Goal: Book appointment/travel/reservation

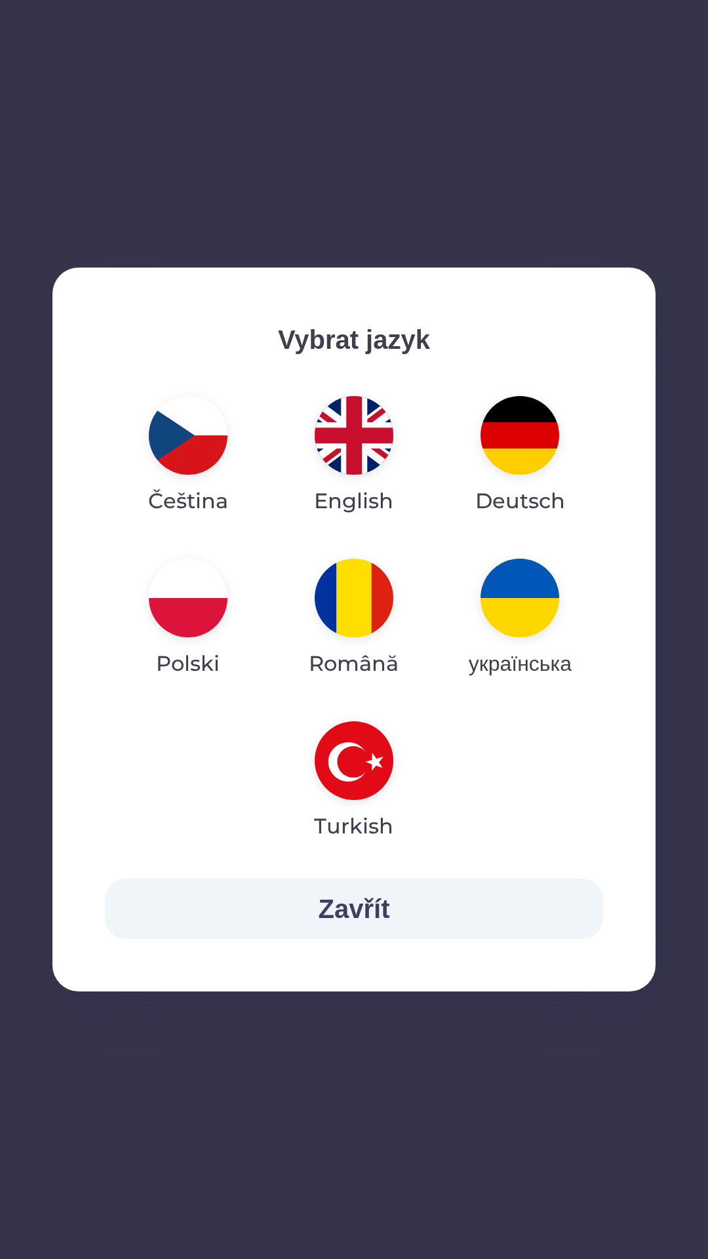
click at [349, 455] on img "button" at bounding box center [354, 435] width 79 height 79
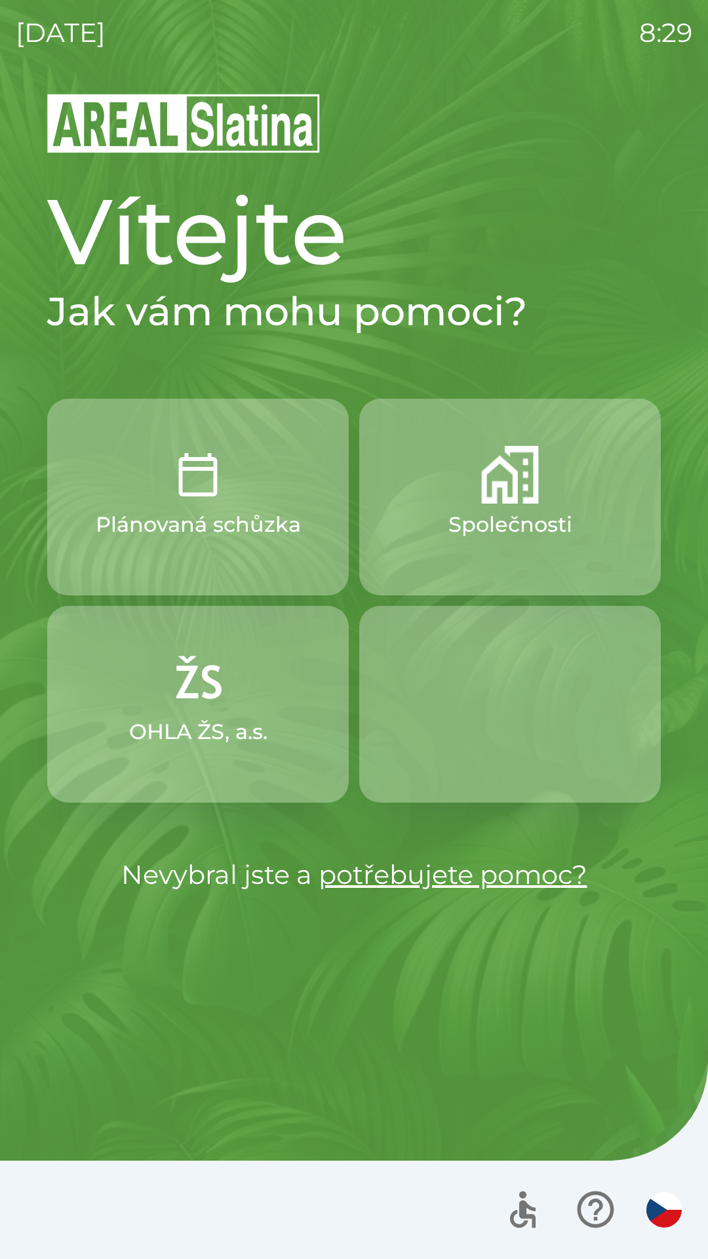
click at [654, 1216] on img "button" at bounding box center [663, 1209] width 35 height 35
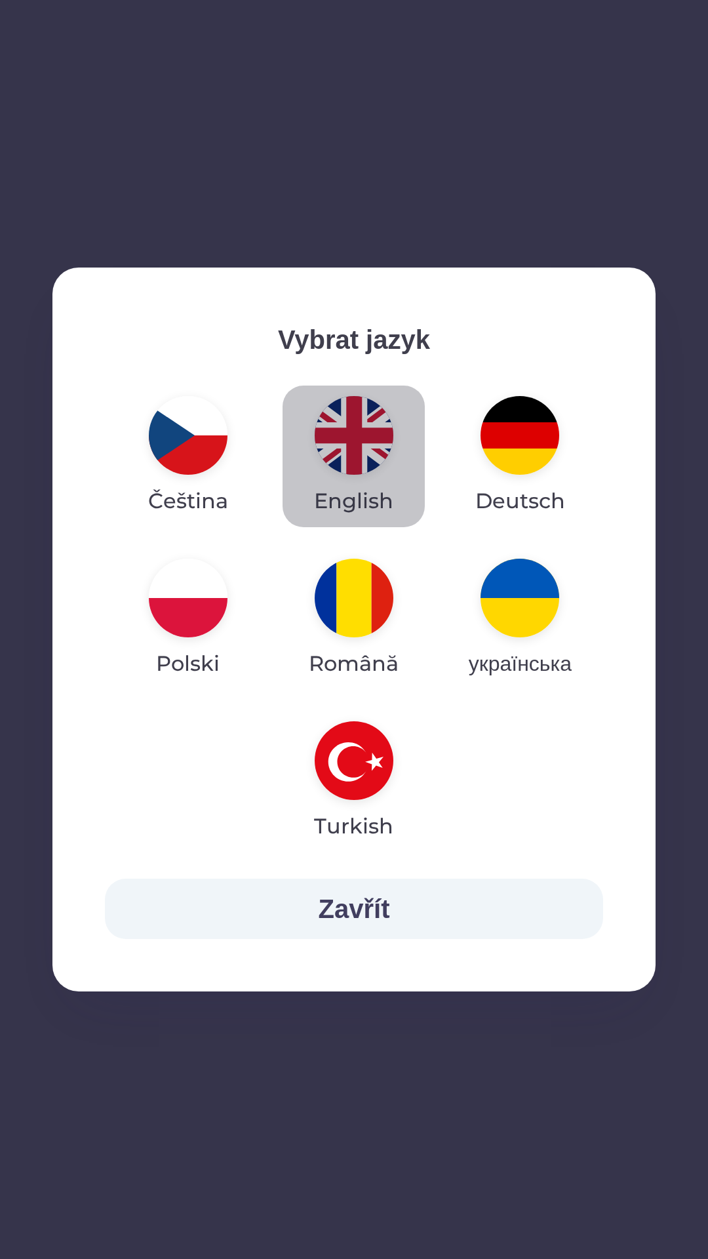
click at [368, 444] on img "button" at bounding box center [354, 435] width 79 height 79
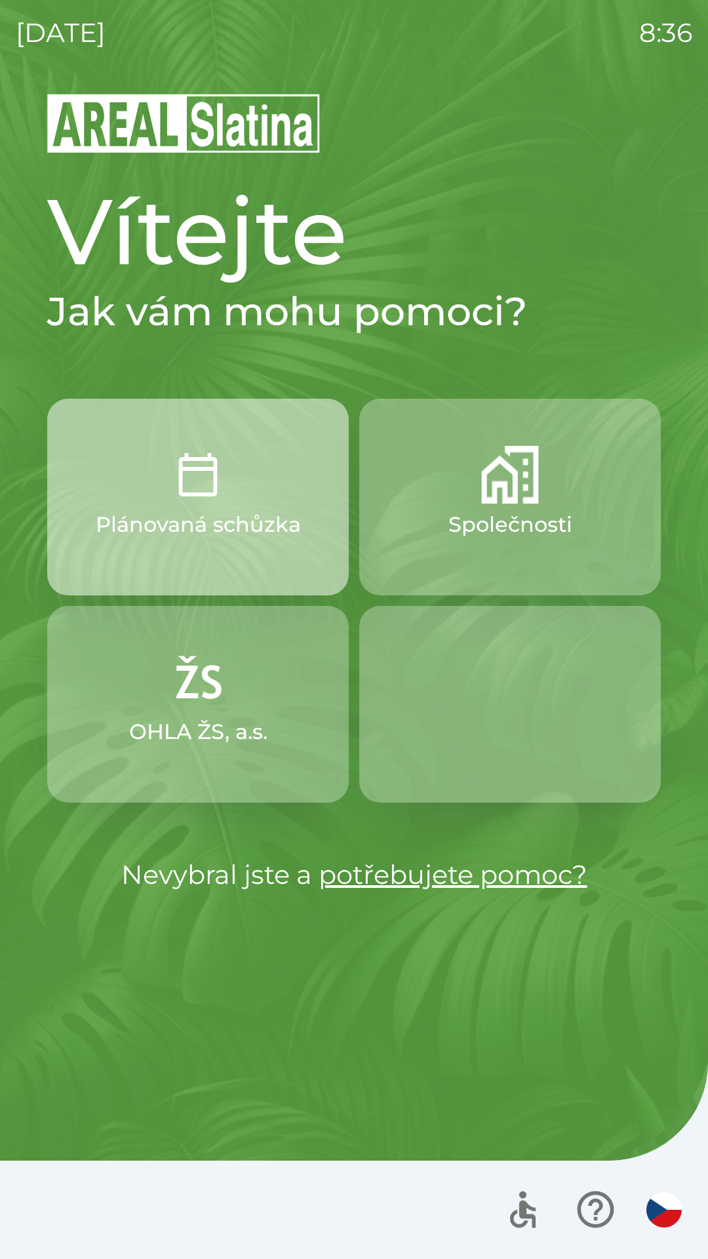
click at [168, 518] on p "Plánovaná schůzka" at bounding box center [198, 524] width 205 height 31
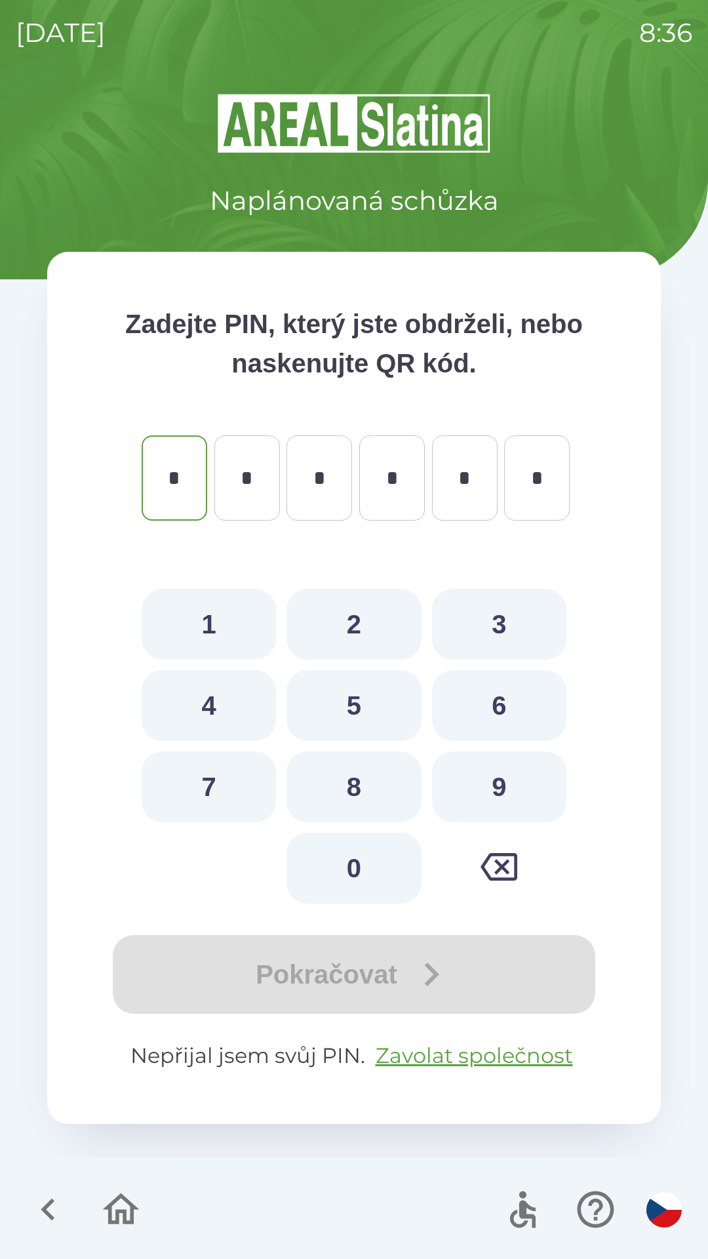
click at [507, 775] on button "9" at bounding box center [499, 786] width 134 height 71
type input "*"
click at [374, 867] on button "0" at bounding box center [353, 867] width 134 height 71
type input "*"
click at [368, 617] on button "2" at bounding box center [353, 624] width 134 height 71
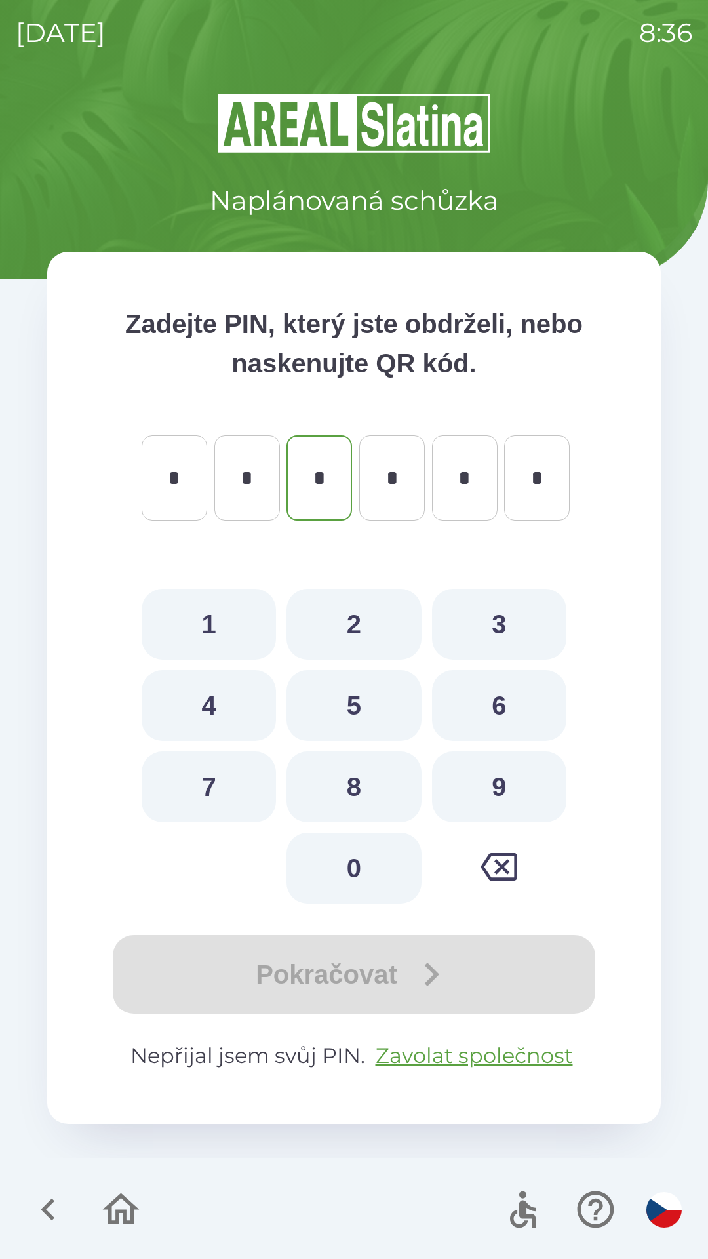
type input "*"
click at [343, 869] on button "0" at bounding box center [353, 867] width 134 height 71
type input "*"
click at [39, 1217] on icon "button" at bounding box center [48, 1209] width 44 height 44
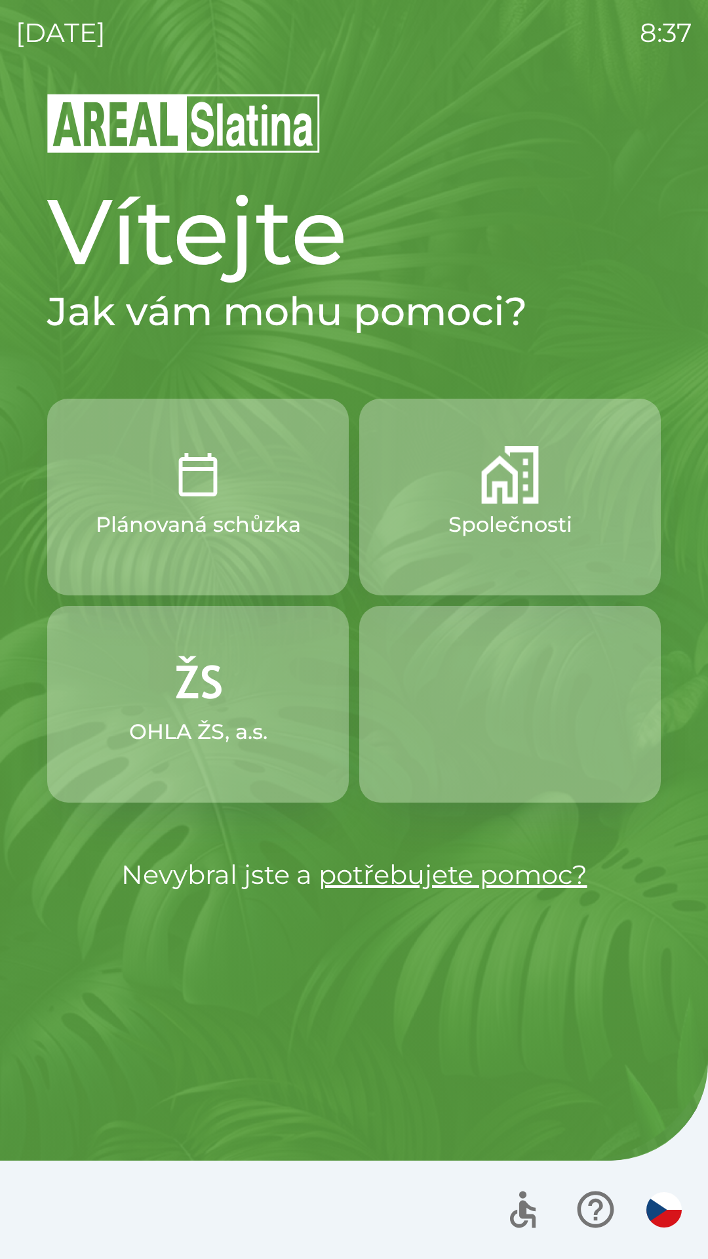
click at [42, 1202] on div at bounding box center [354, 1209] width 708 height 98
click at [517, 497] on img "button" at bounding box center [510, 475] width 58 height 58
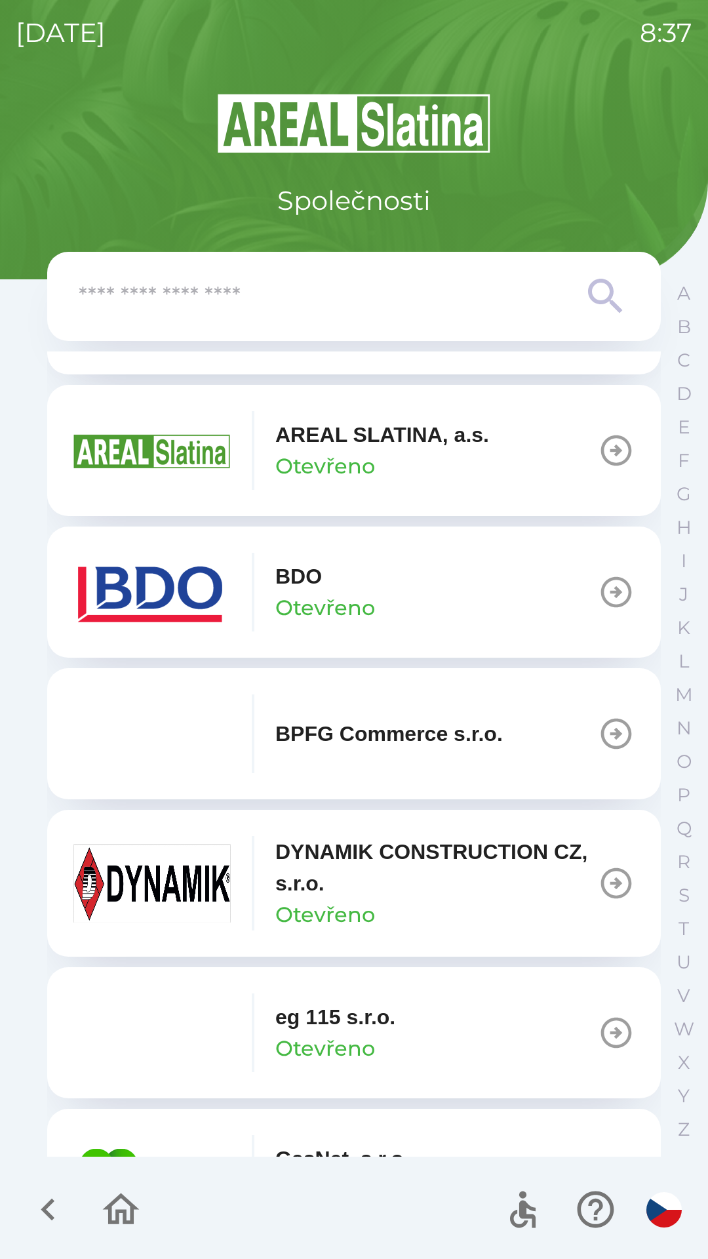
scroll to position [273, 0]
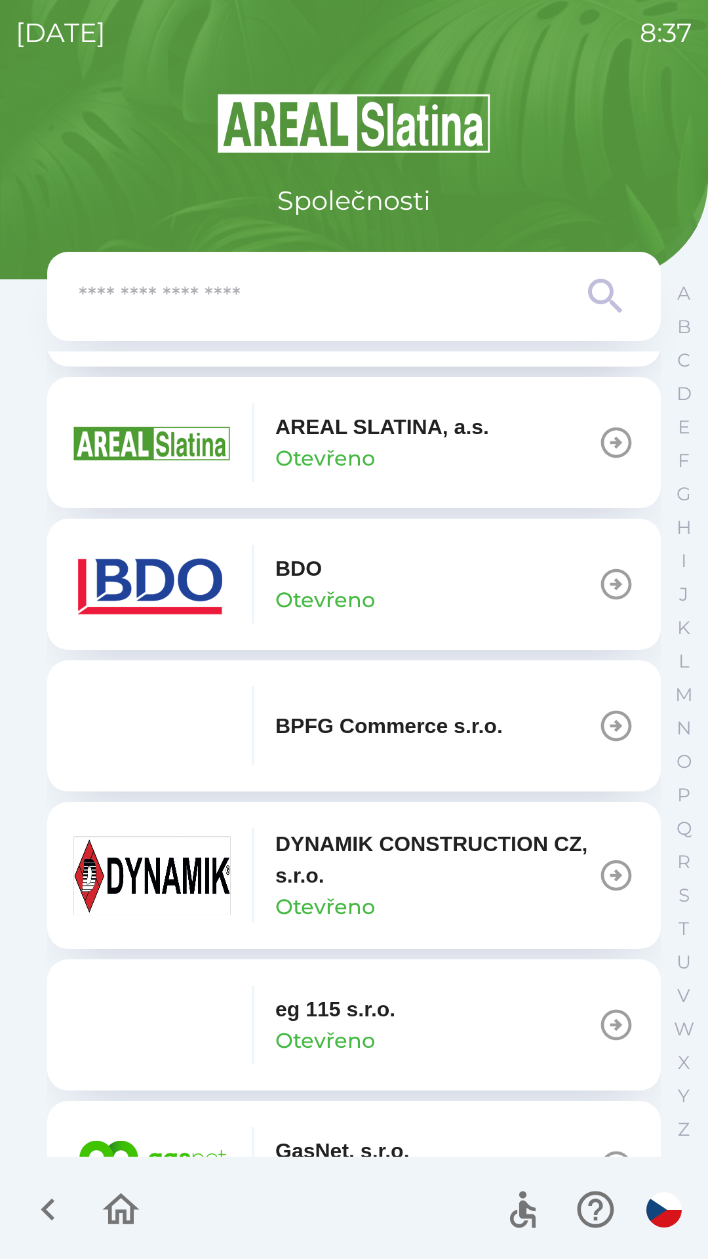
click at [506, 869] on p "DYNAMIK CONSTRUCTION CZ, s.r.o." at bounding box center [436, 859] width 322 height 63
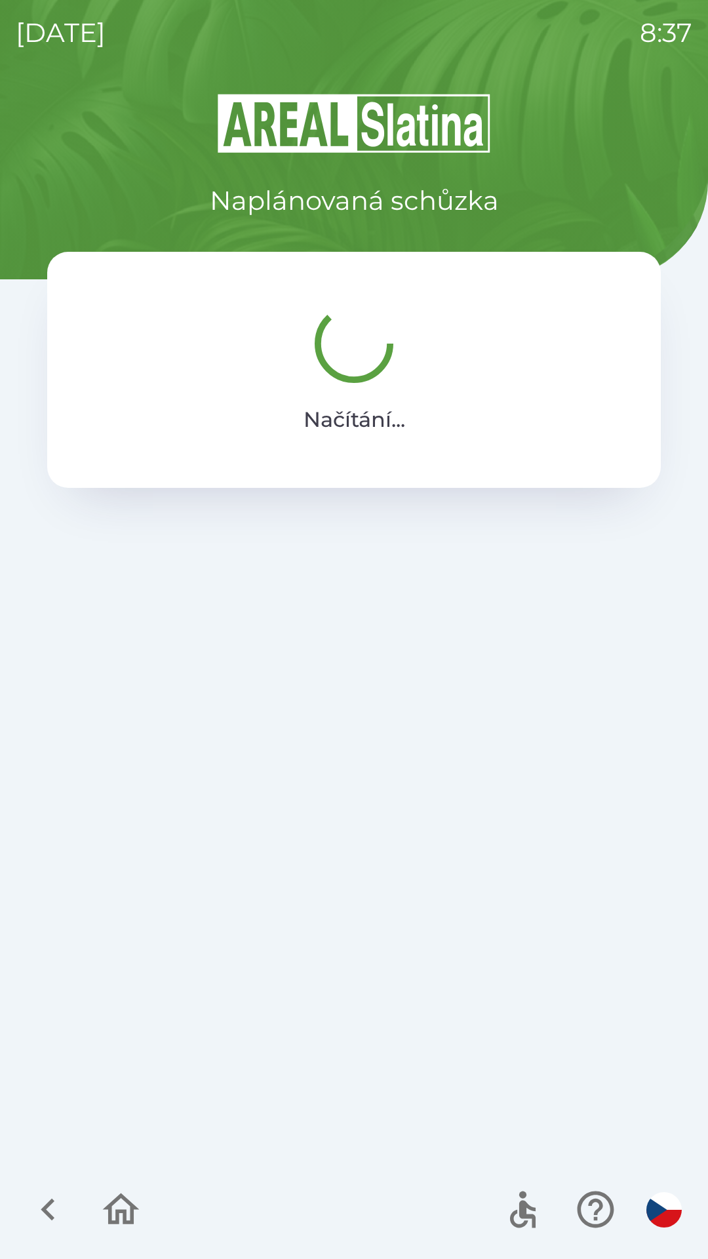
click at [321, 488] on div "Načítání ..." at bounding box center [354, 370] width 614 height 236
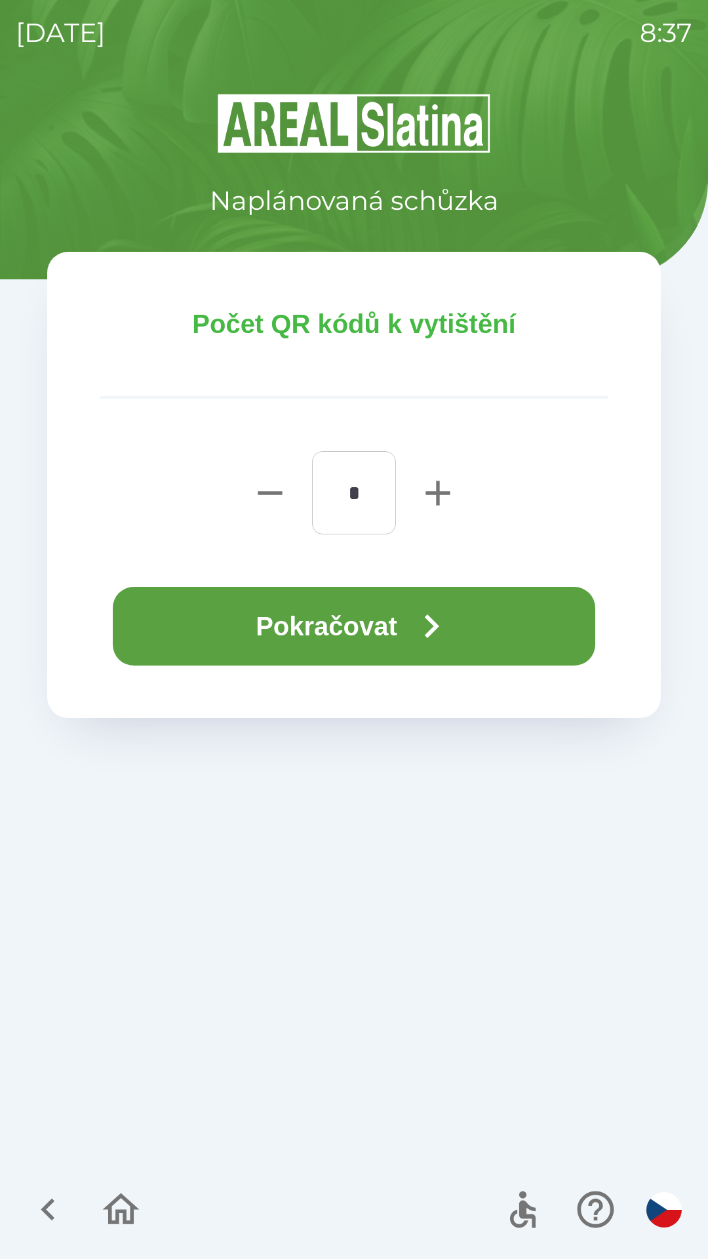
click at [290, 629] on button "Pokračovat" at bounding box center [354, 626] width 482 height 79
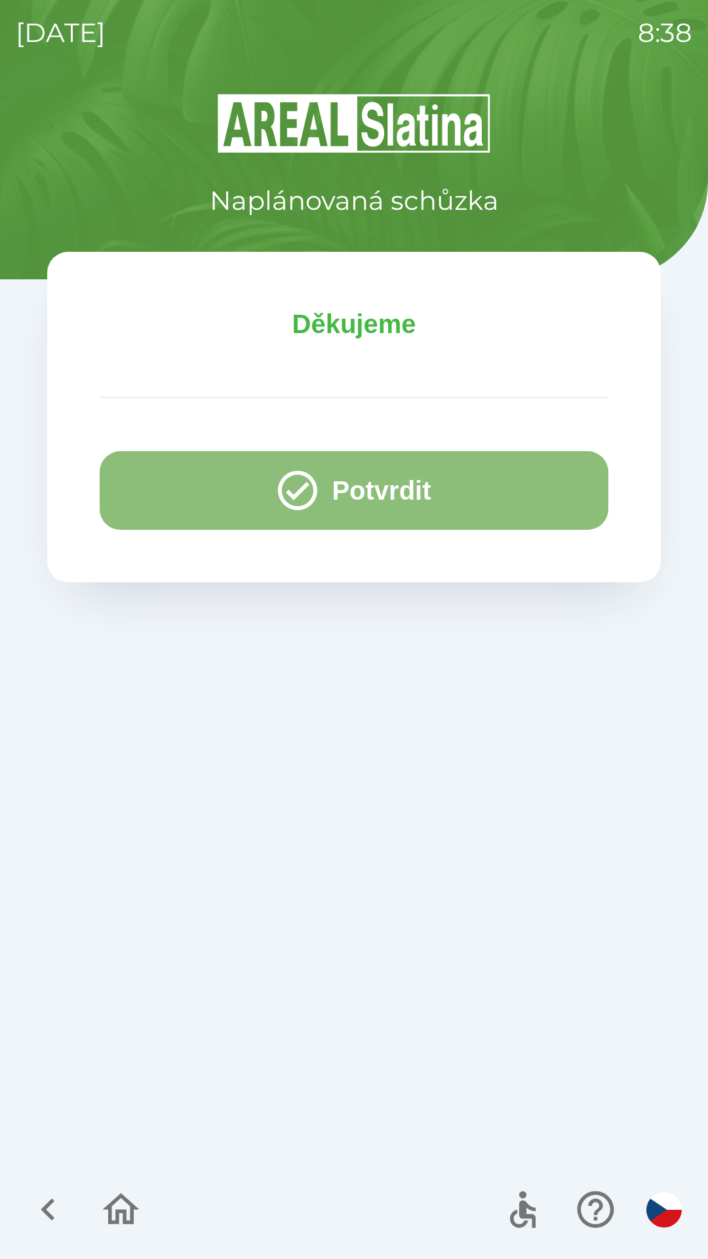
click at [399, 491] on button "Potvrdit" at bounding box center [354, 490] width 509 height 79
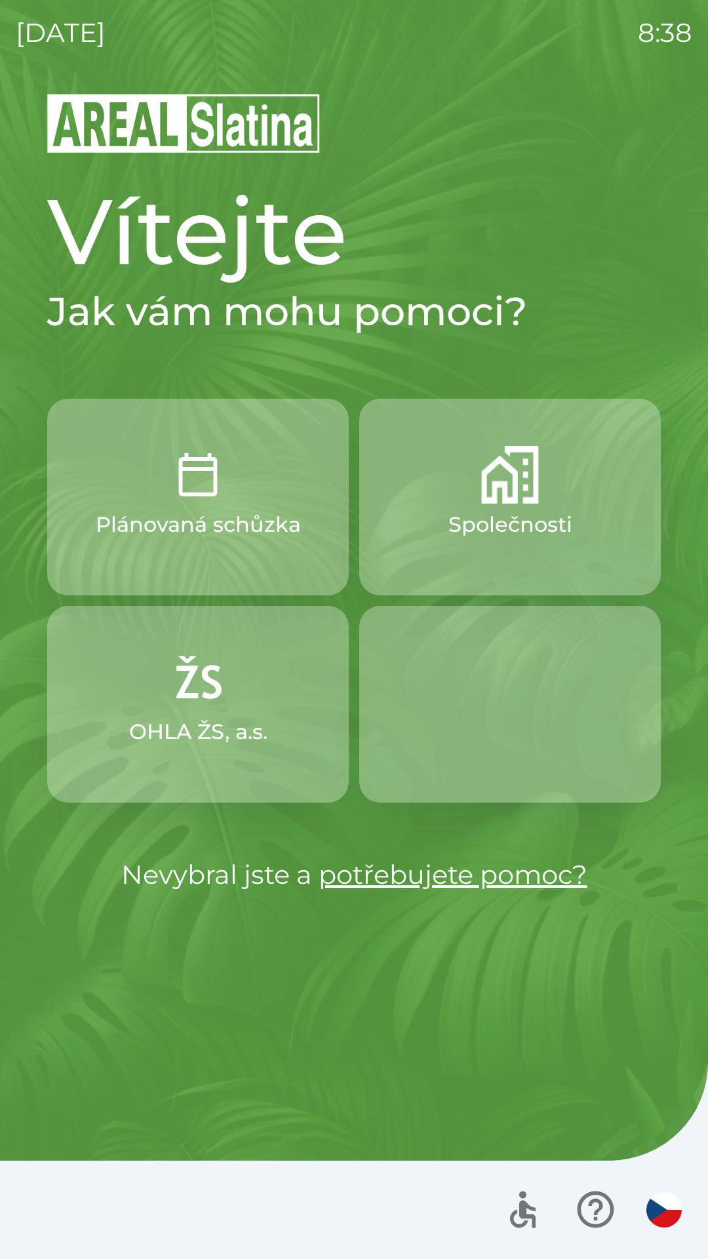
click at [509, 523] on p "Společnosti" at bounding box center [510, 524] width 124 height 31
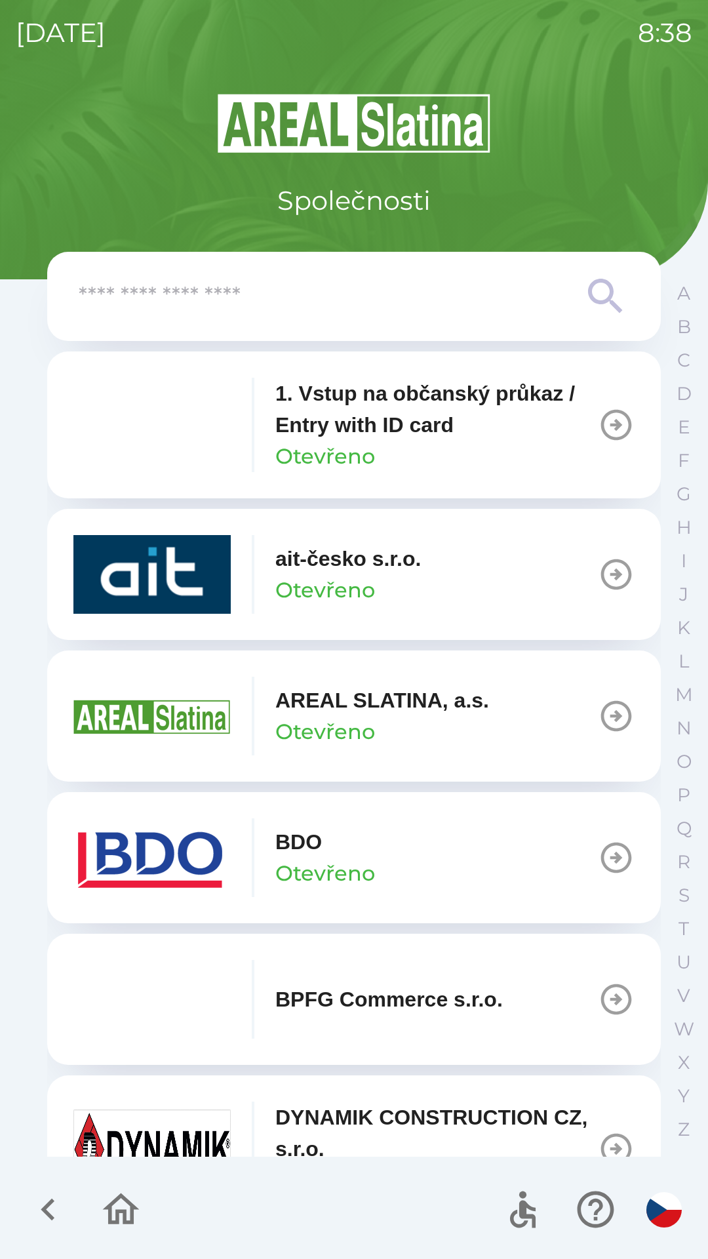
click at [399, 1114] on p "DYNAMIK CONSTRUCTION CZ, s.r.o." at bounding box center [436, 1132] width 322 height 63
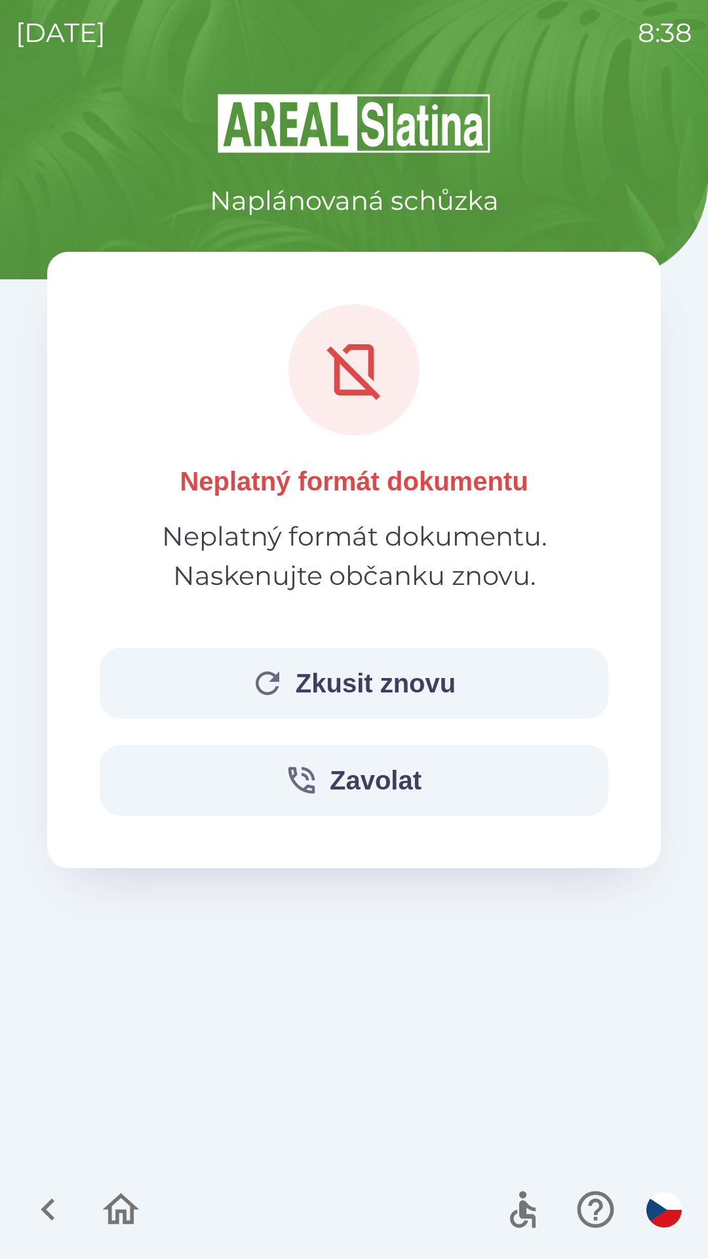
click at [416, 673] on button "Zkusit znovu" at bounding box center [354, 683] width 509 height 71
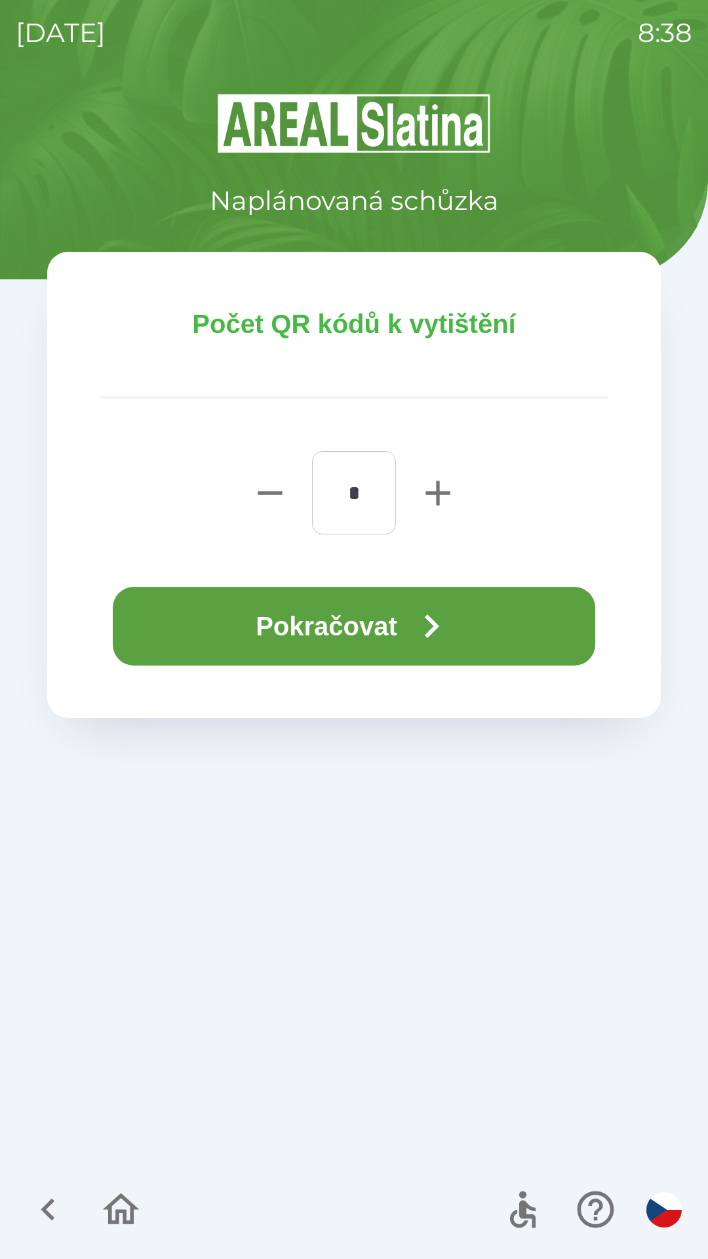
click at [374, 619] on button "Pokračovat" at bounding box center [354, 626] width 482 height 79
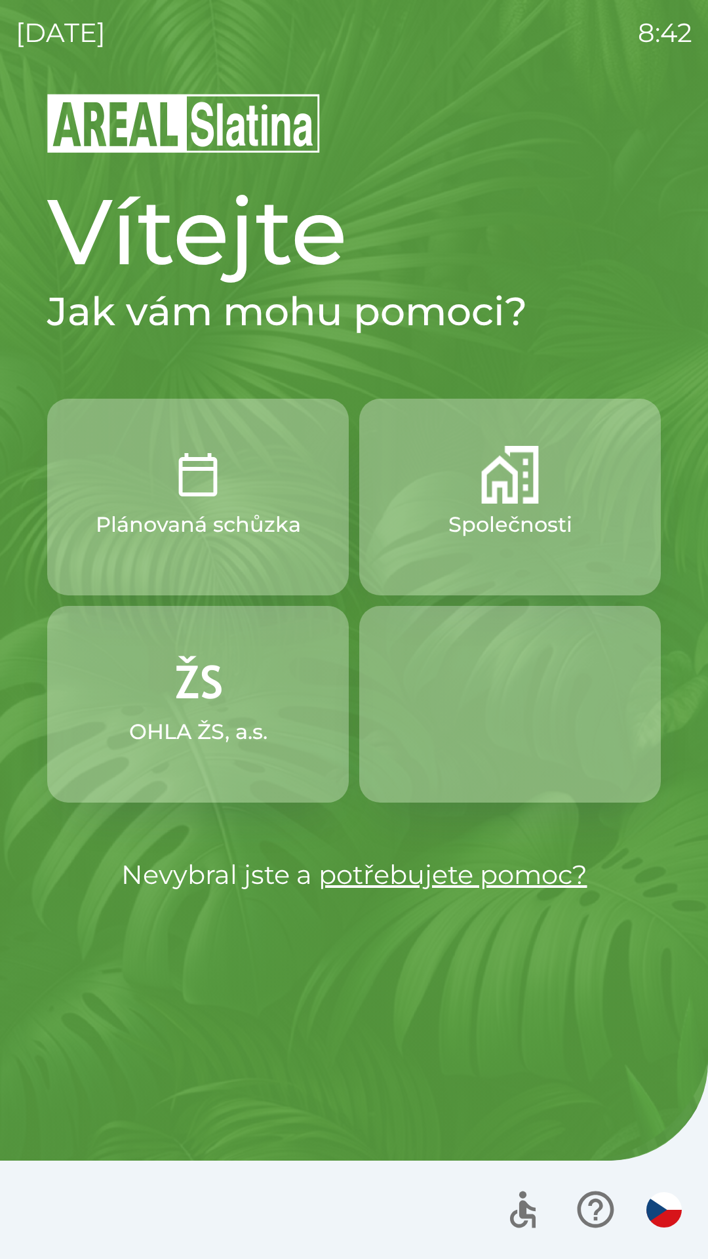
click at [543, 498] on button "Společnosti" at bounding box center [510, 497] width 302 height 197
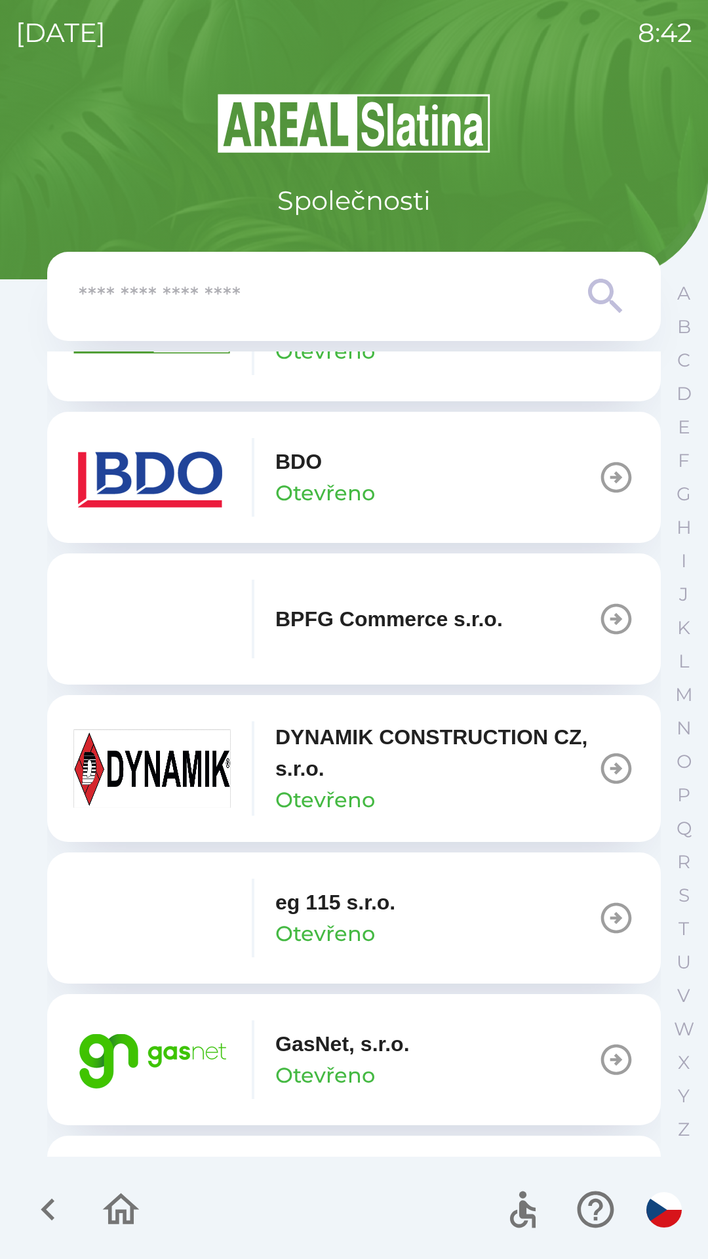
scroll to position [381, 0]
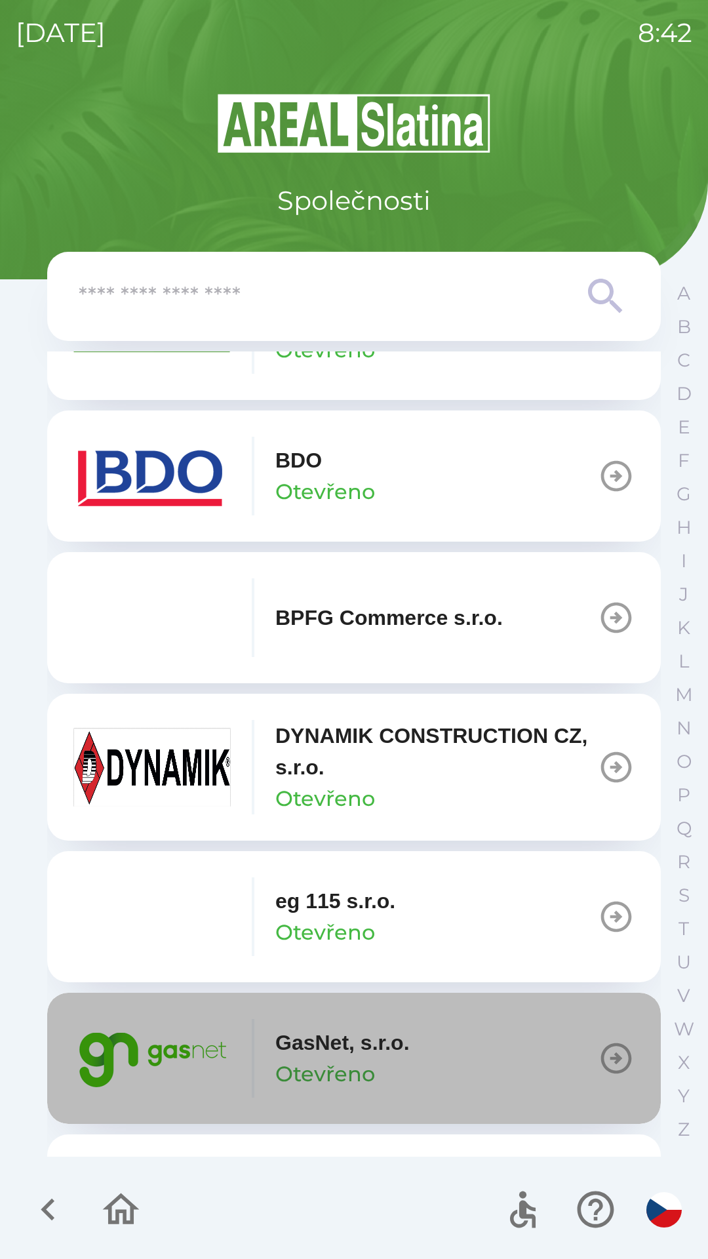
click at [402, 1047] on p "GasNet, s.r.o." at bounding box center [342, 1041] width 134 height 31
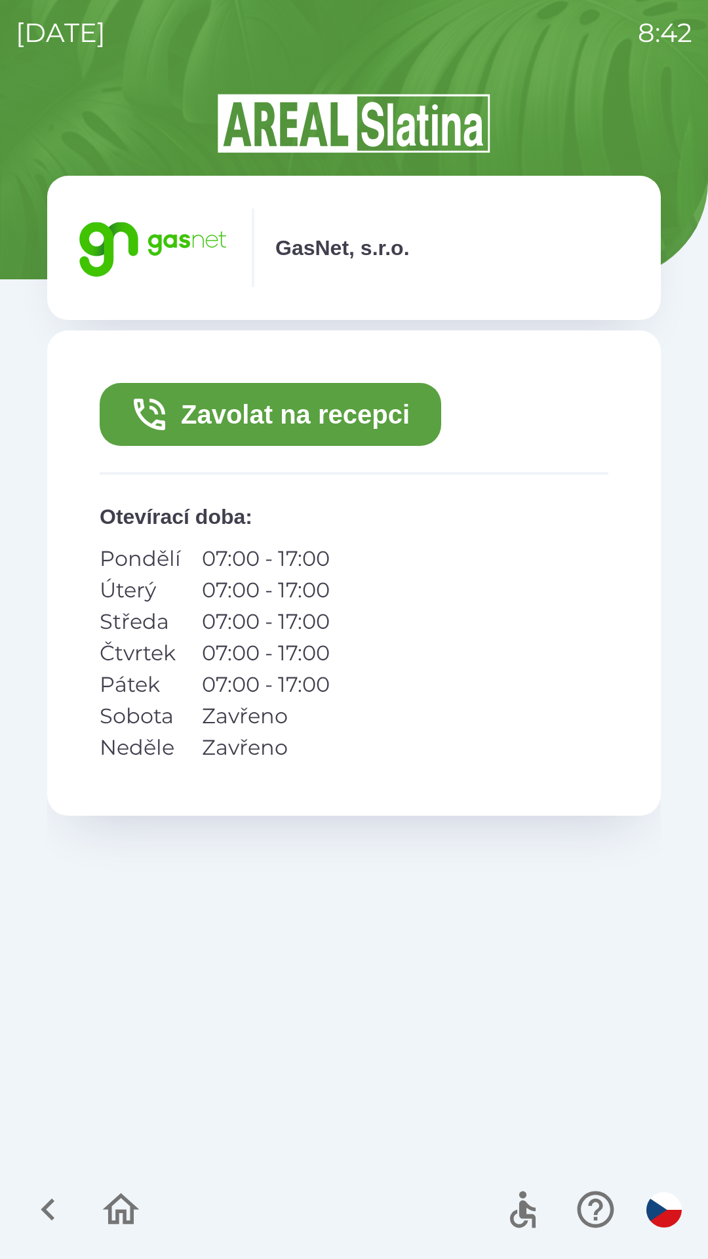
click at [387, 406] on button "Zavolat na recepci" at bounding box center [271, 414] width 342 height 63
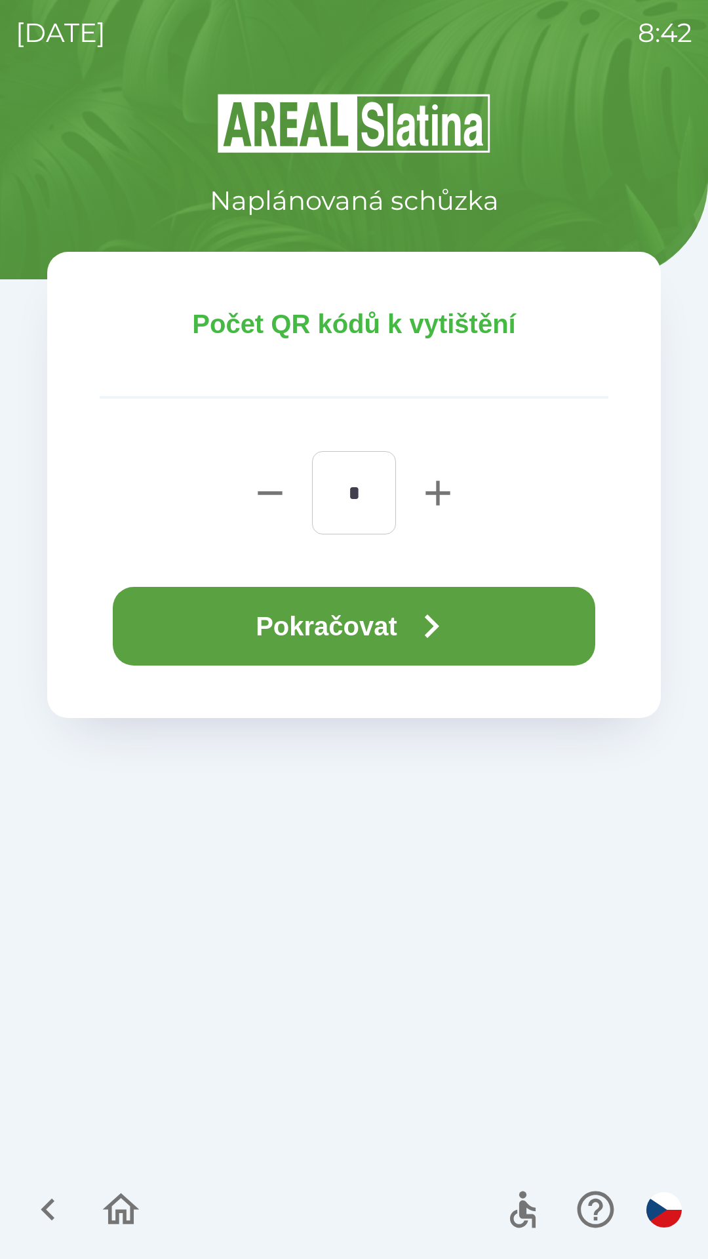
click at [410, 604] on button "Pokračovat" at bounding box center [354, 626] width 482 height 79
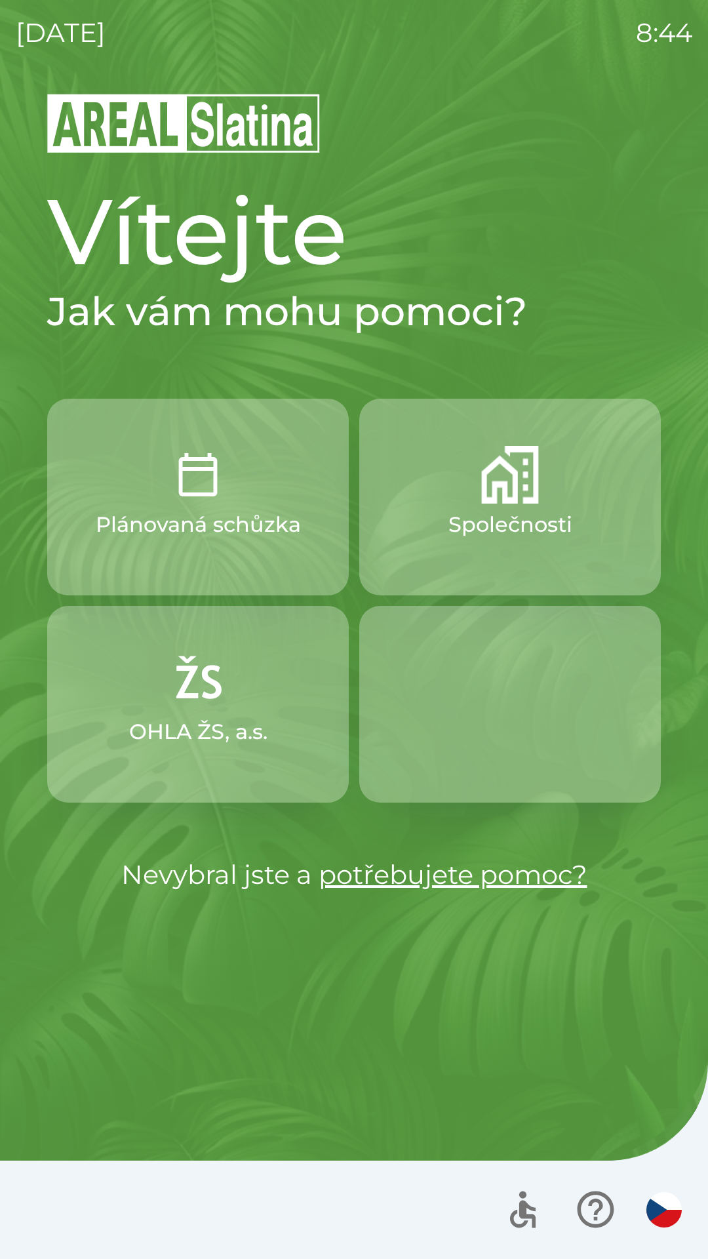
click at [518, 490] on img "button" at bounding box center [510, 475] width 58 height 58
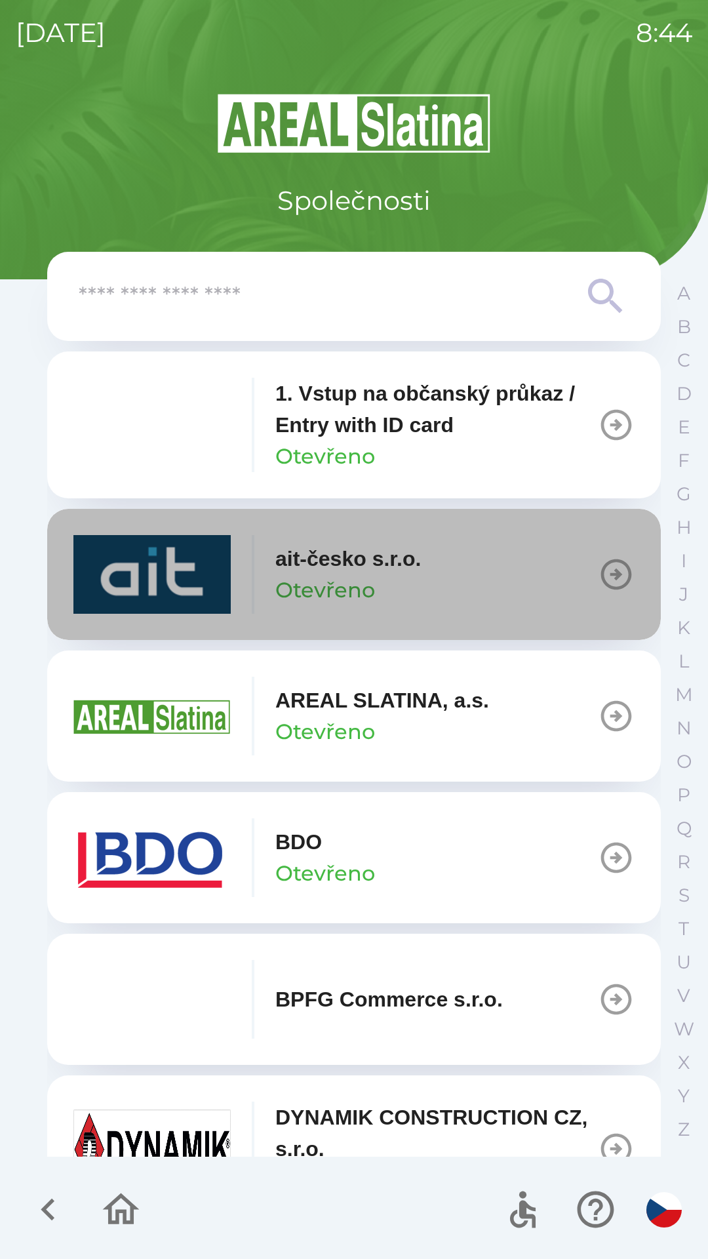
click at [610, 572] on icon "button" at bounding box center [616, 574] width 37 height 37
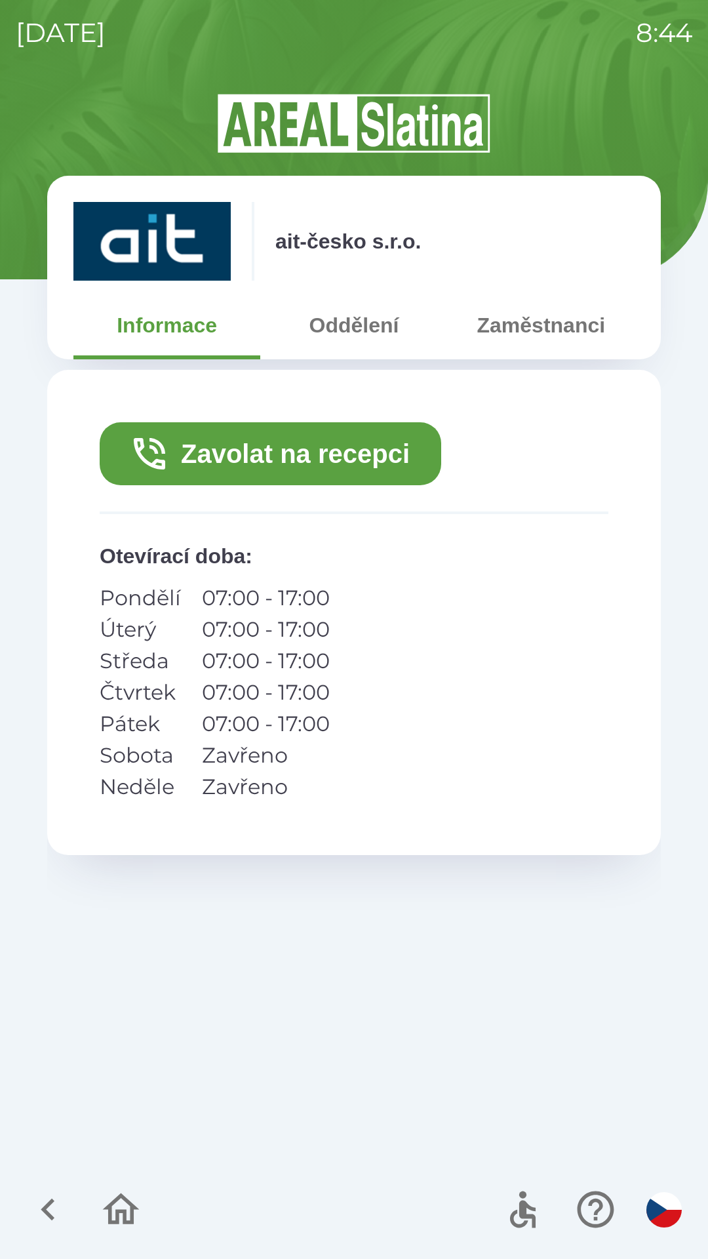
click at [373, 465] on button "Zavolat na recepci" at bounding box center [271, 453] width 342 height 63
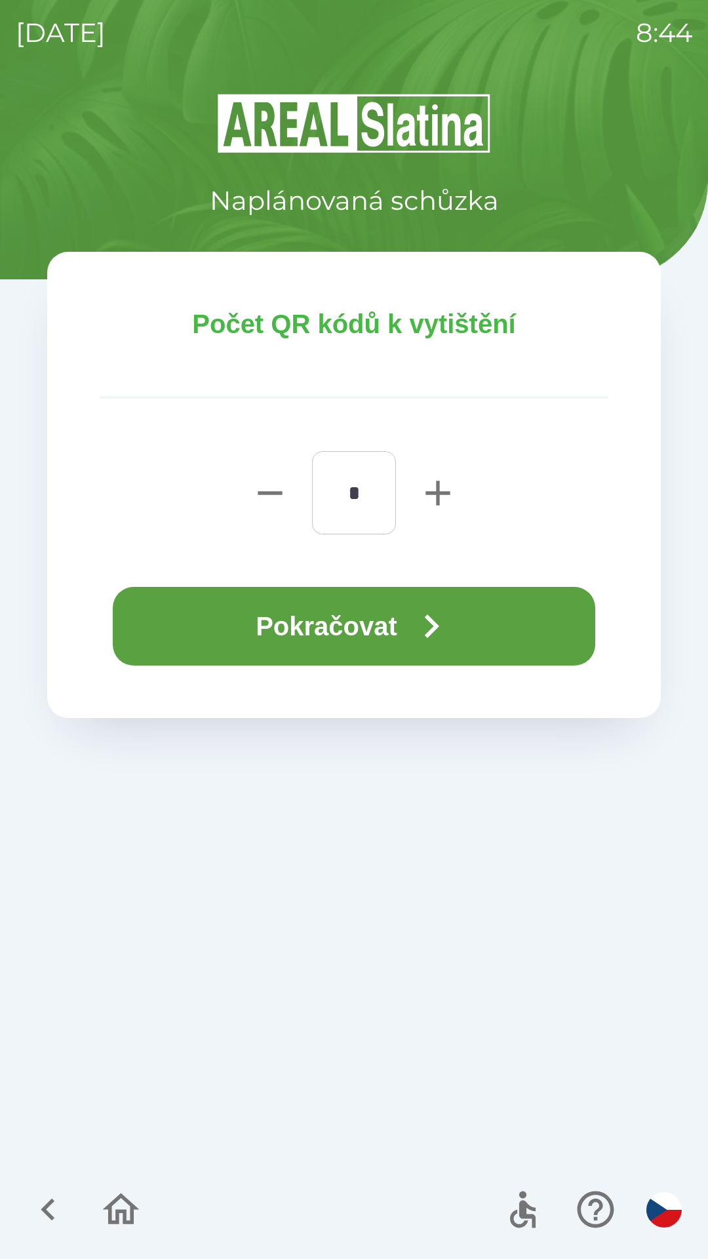
click at [393, 629] on button "Pokračovat" at bounding box center [354, 626] width 482 height 79
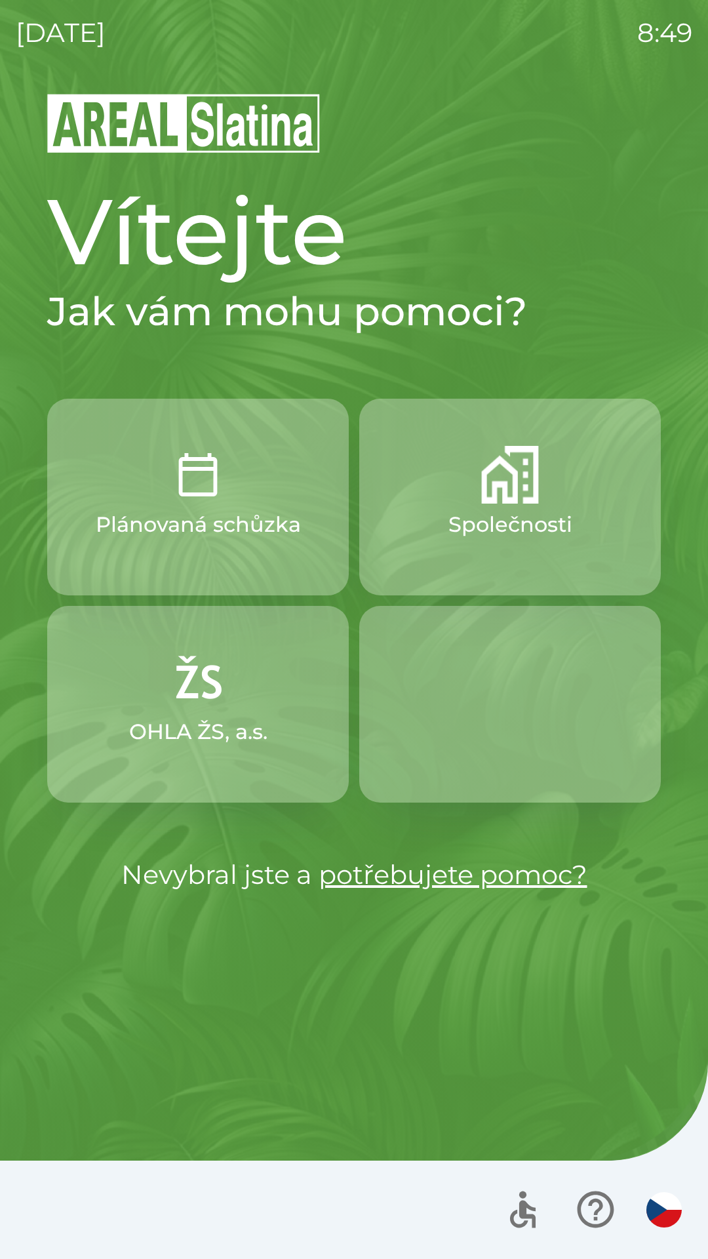
click at [454, 513] on p "Společnosti" at bounding box center [510, 524] width 124 height 31
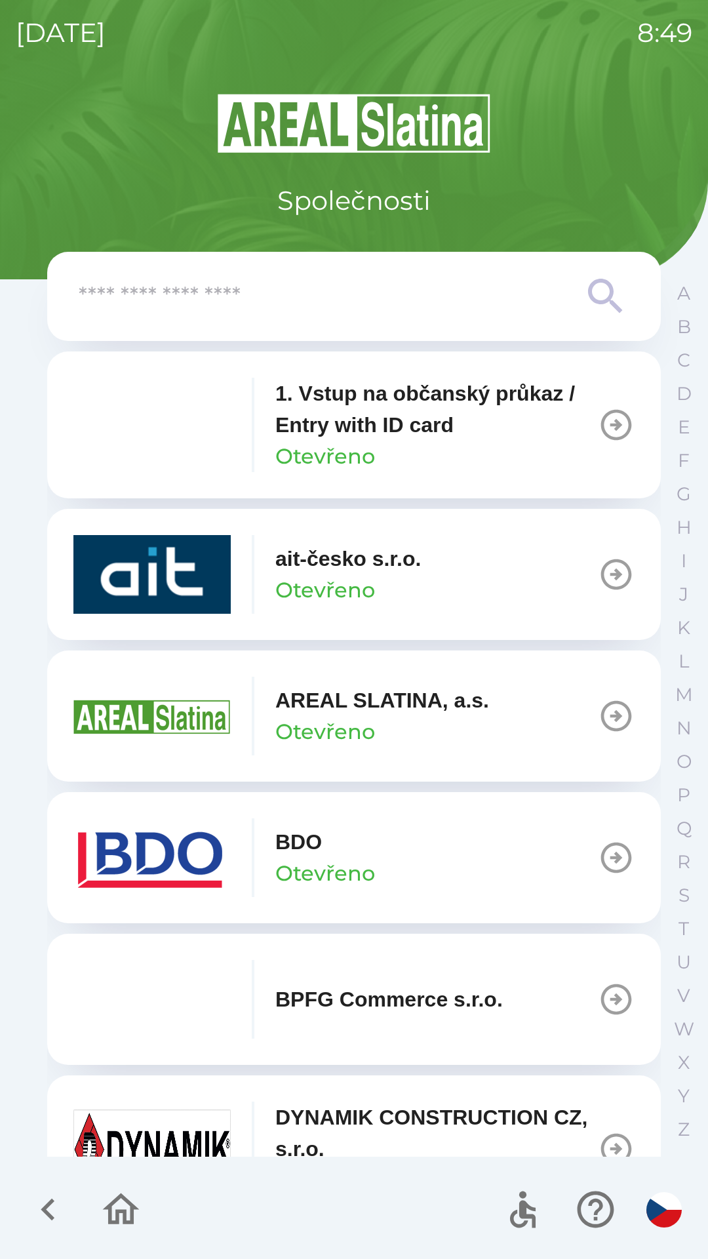
click at [344, 576] on p "Otevřeno" at bounding box center [325, 589] width 100 height 31
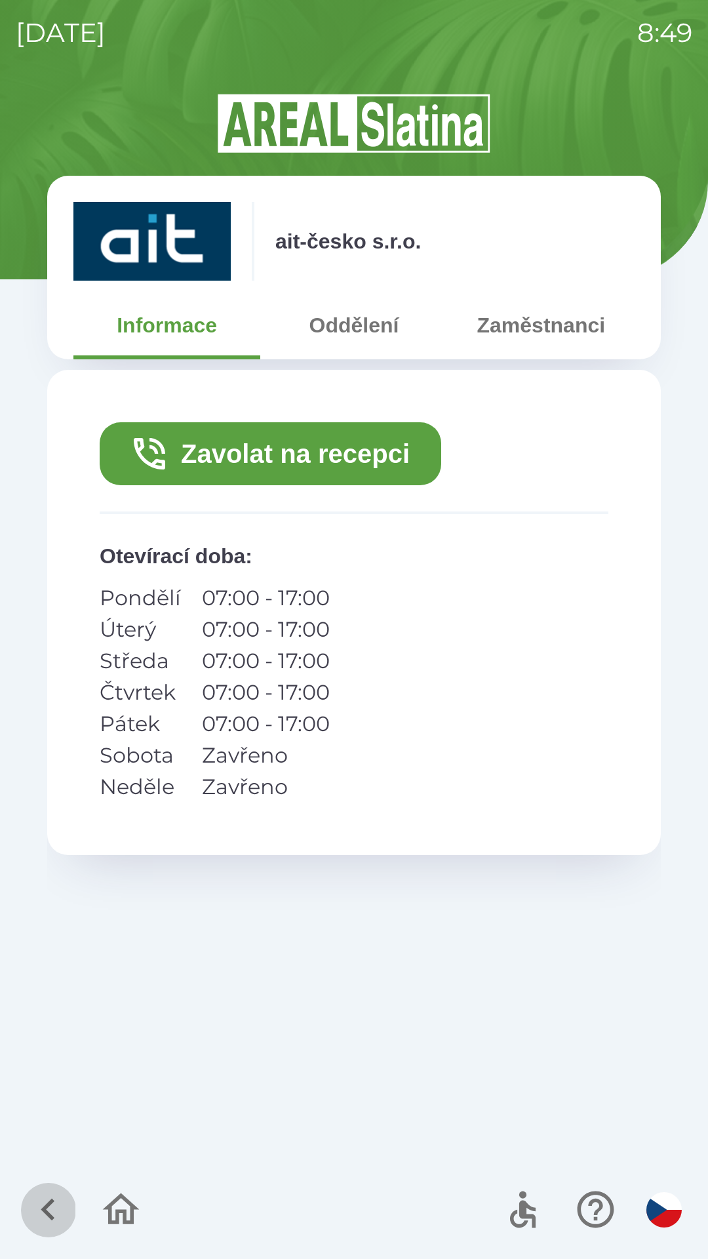
click at [54, 1192] on icon "button" at bounding box center [48, 1209] width 44 height 44
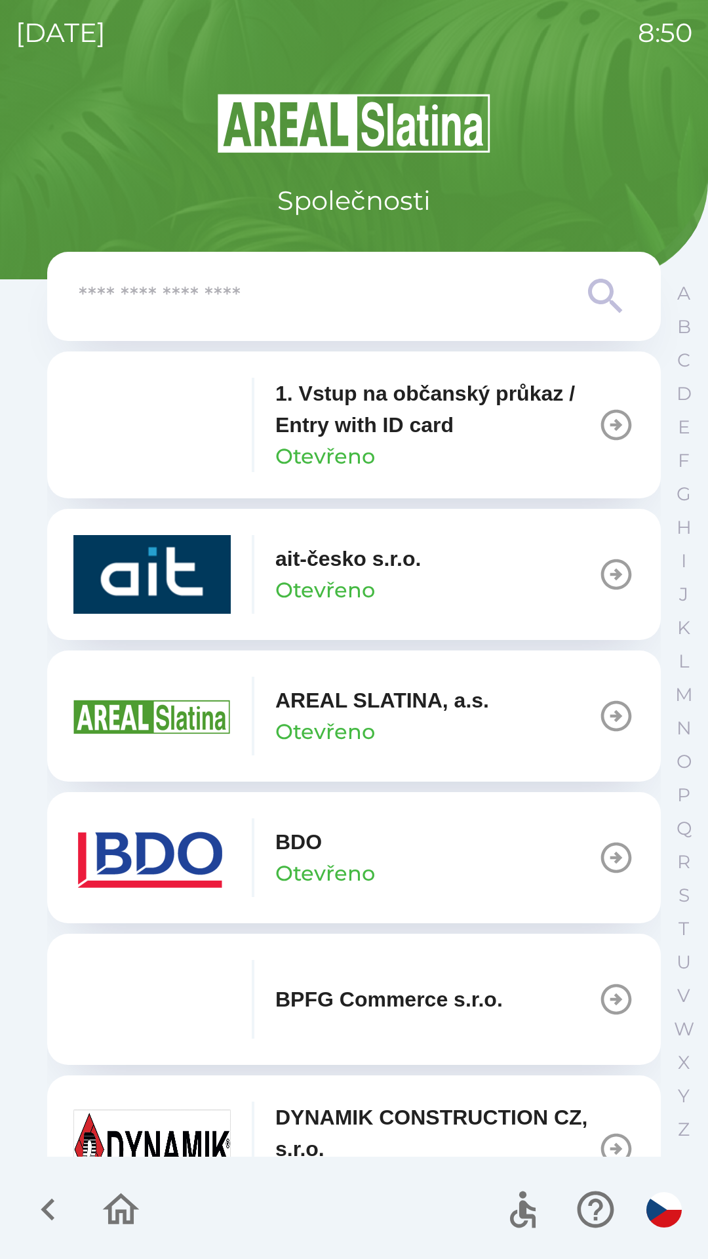
click at [345, 571] on p "ait-česko s.r.o." at bounding box center [348, 558] width 146 height 31
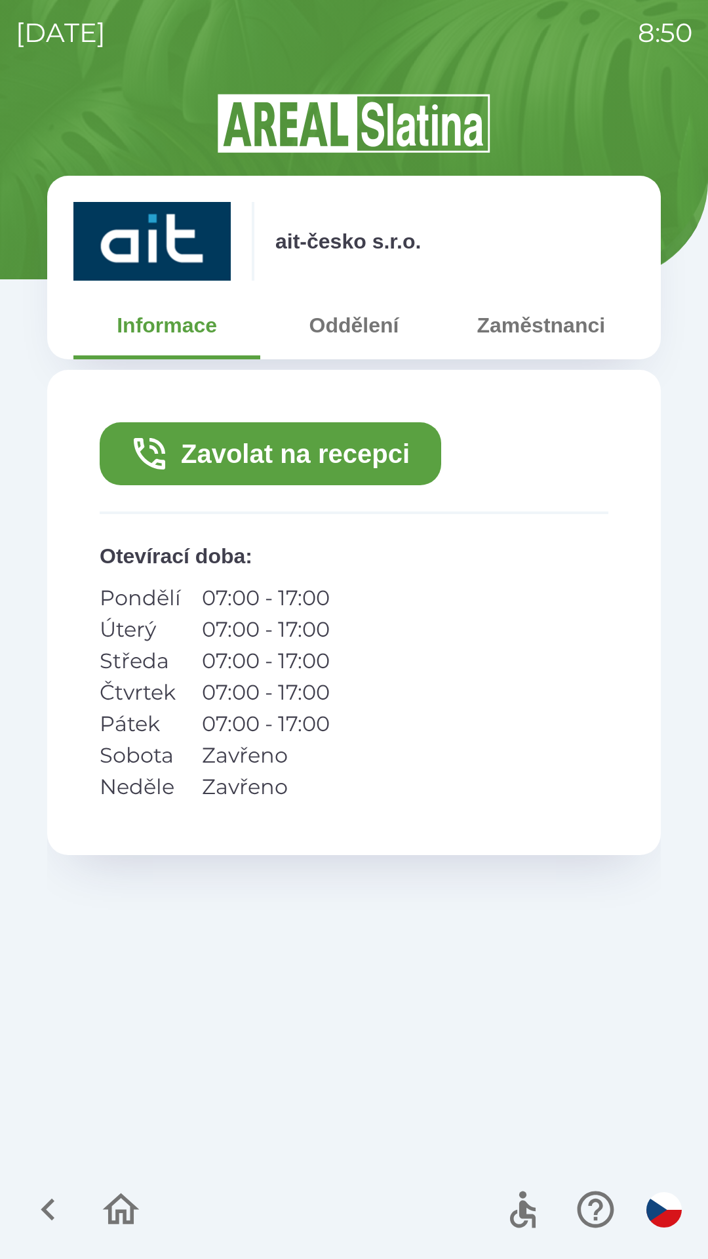
click at [213, 442] on button "Zavolat na recepci" at bounding box center [271, 453] width 342 height 63
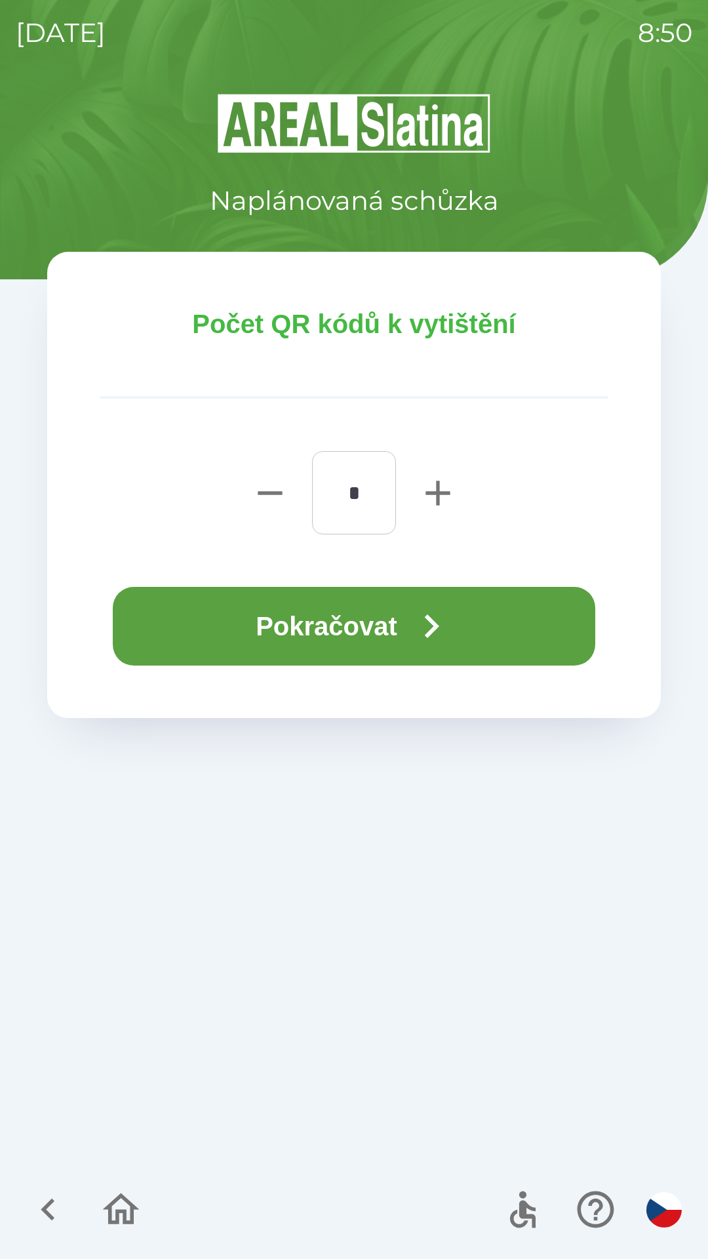
click at [362, 627] on button "Pokračovat" at bounding box center [354, 626] width 482 height 79
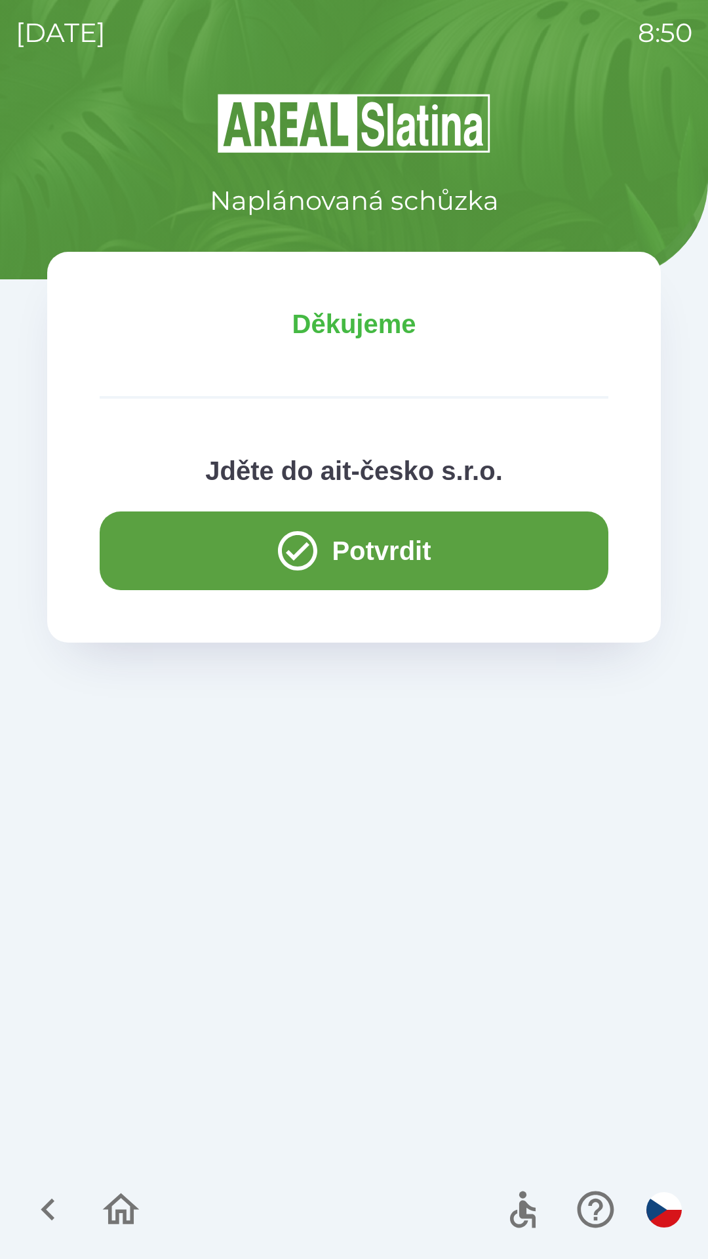
click at [387, 548] on button "Potvrdit" at bounding box center [354, 550] width 509 height 79
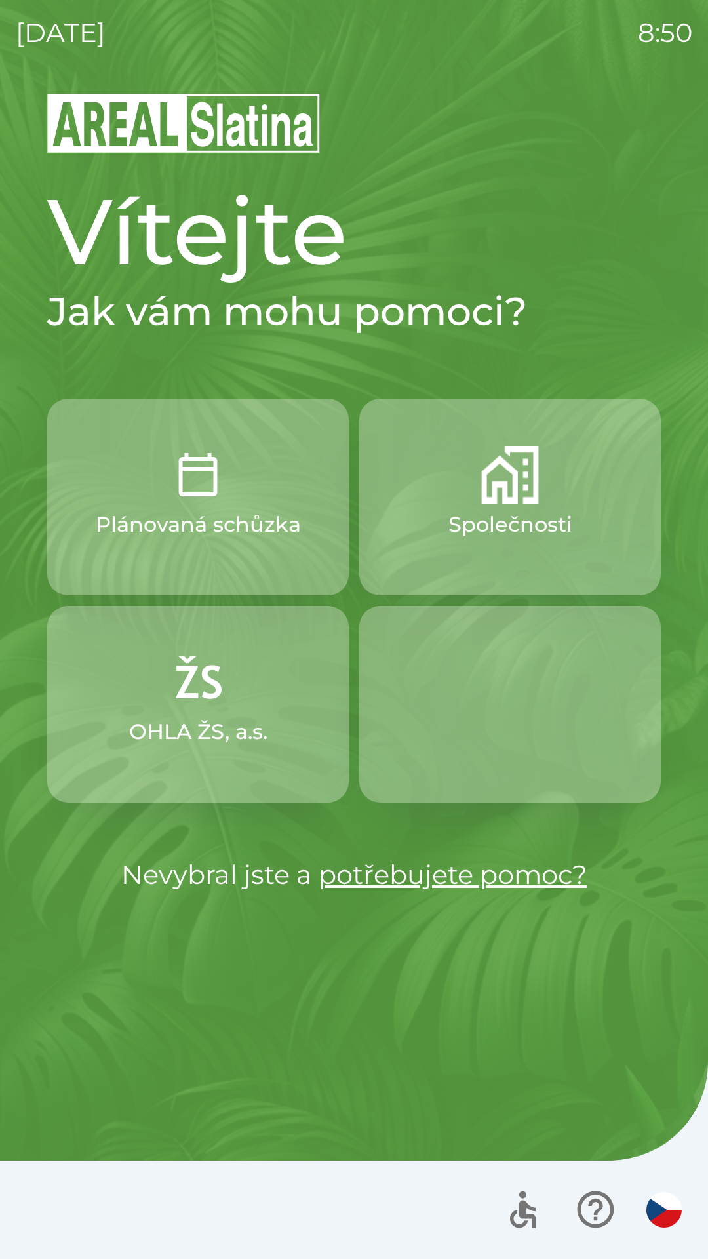
click at [226, 506] on button "Plánovaná schůzka" at bounding box center [198, 497] width 302 height 197
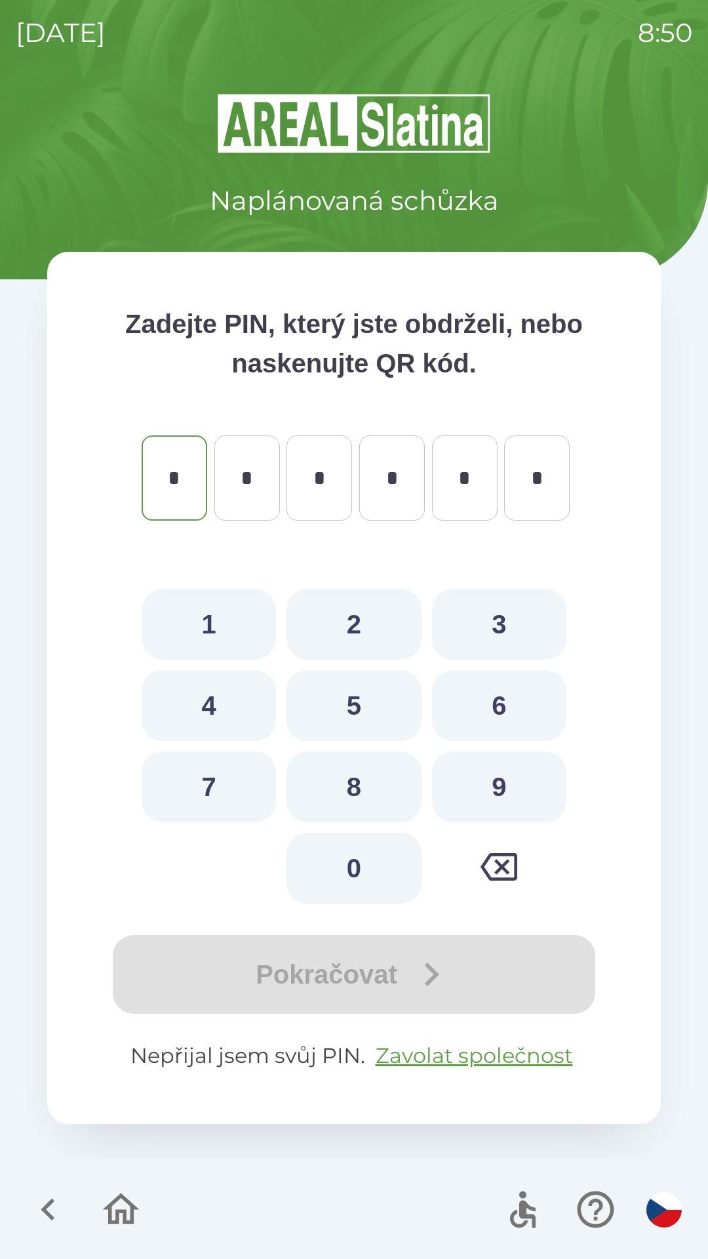
click at [66, 1193] on icon "button" at bounding box center [48, 1209] width 44 height 44
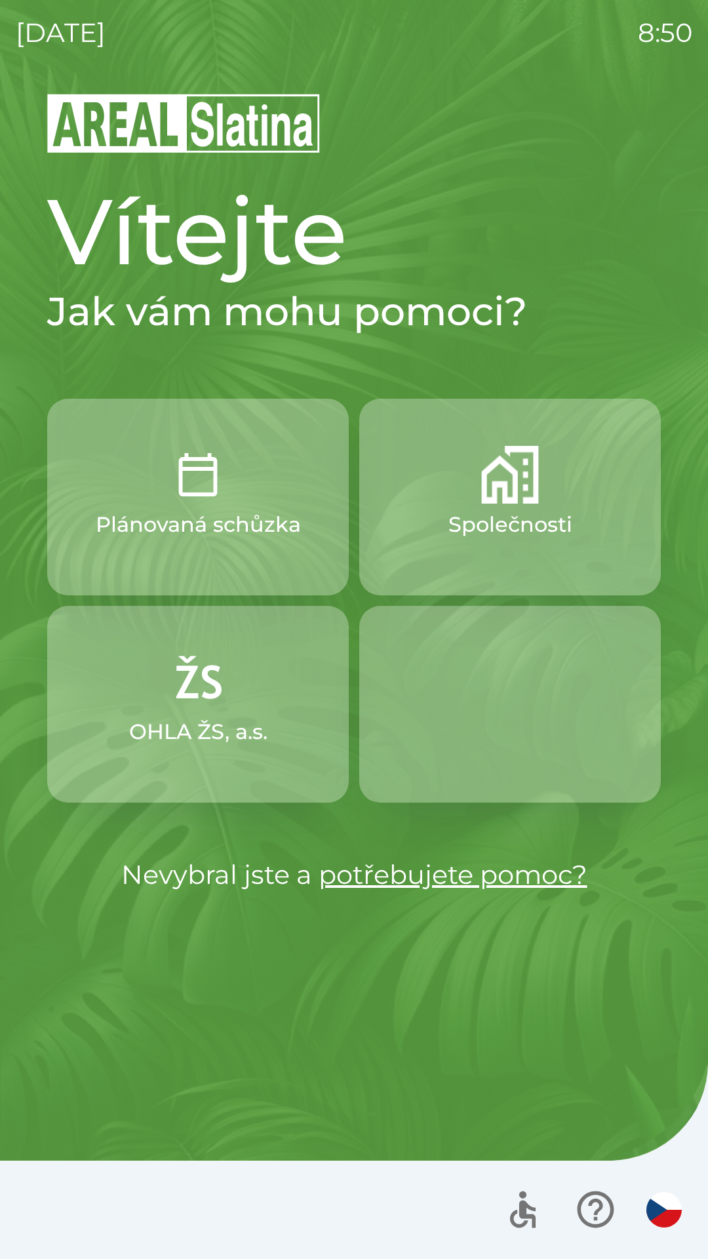
click at [494, 518] on p "Společnosti" at bounding box center [510, 524] width 124 height 31
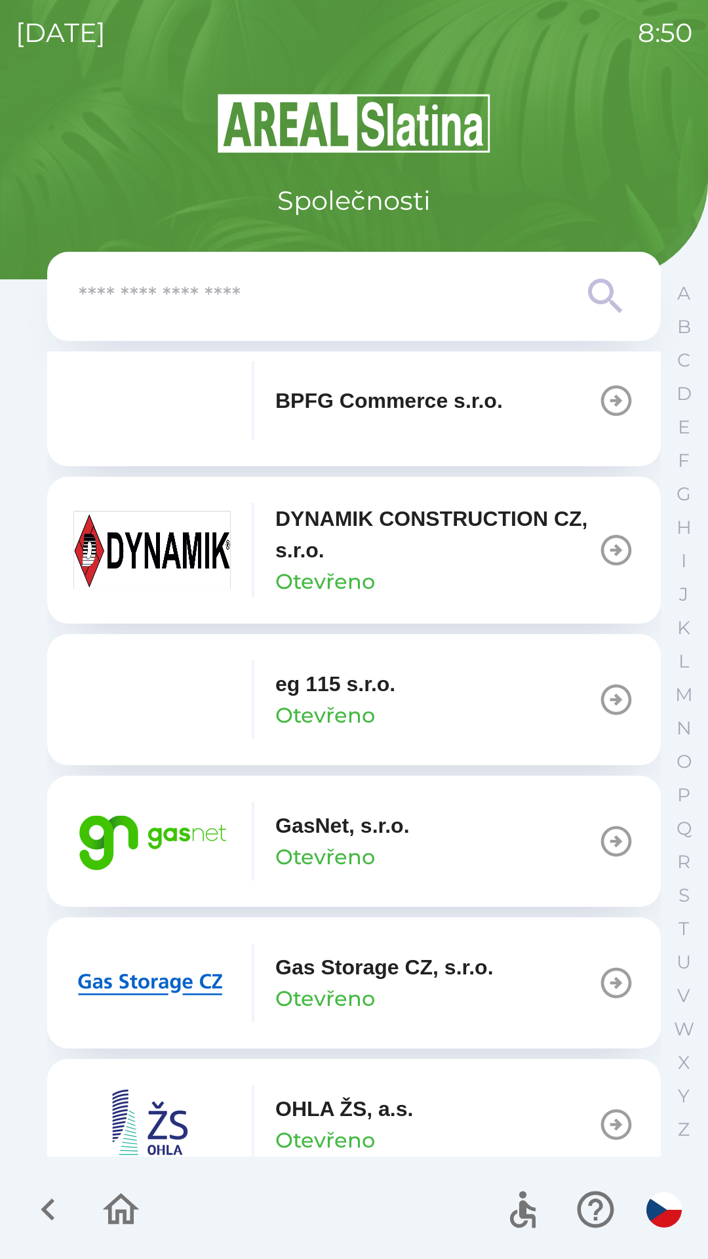
scroll to position [645, 0]
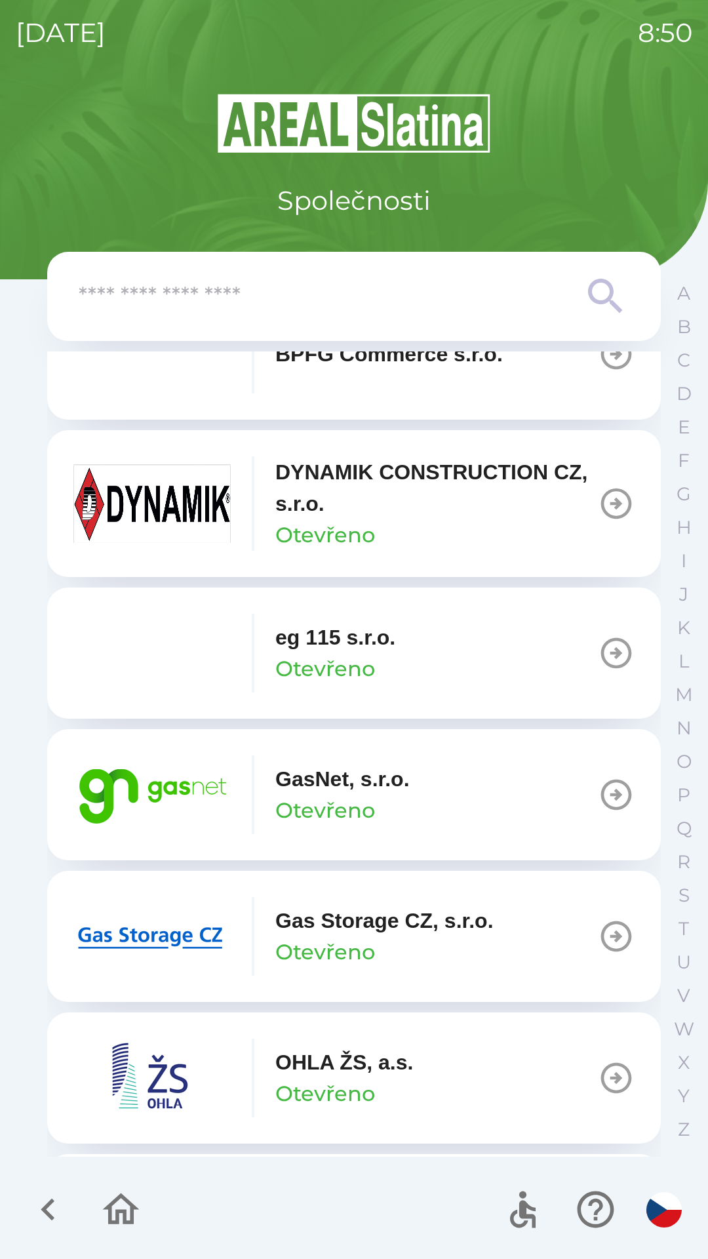
click at [468, 802] on button "GasNet, s.r.o. Otevřeno" at bounding box center [354, 794] width 614 height 131
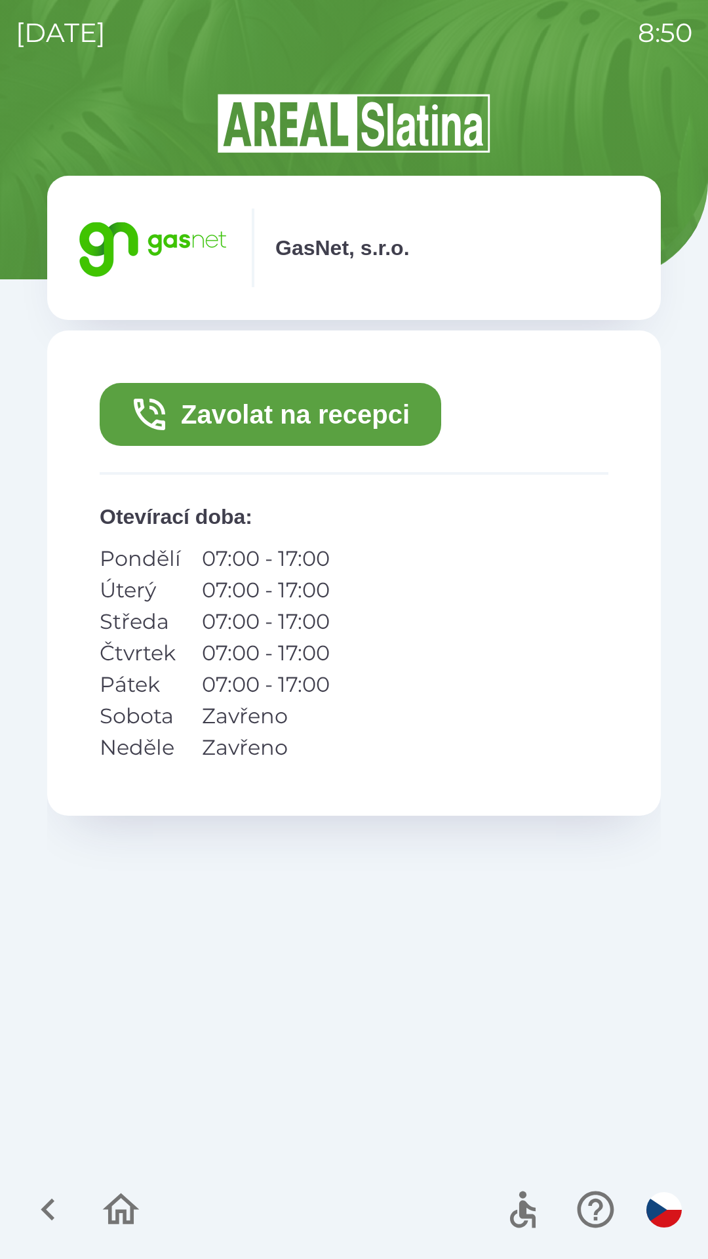
click at [358, 411] on button "Zavolat na recepci" at bounding box center [271, 414] width 342 height 63
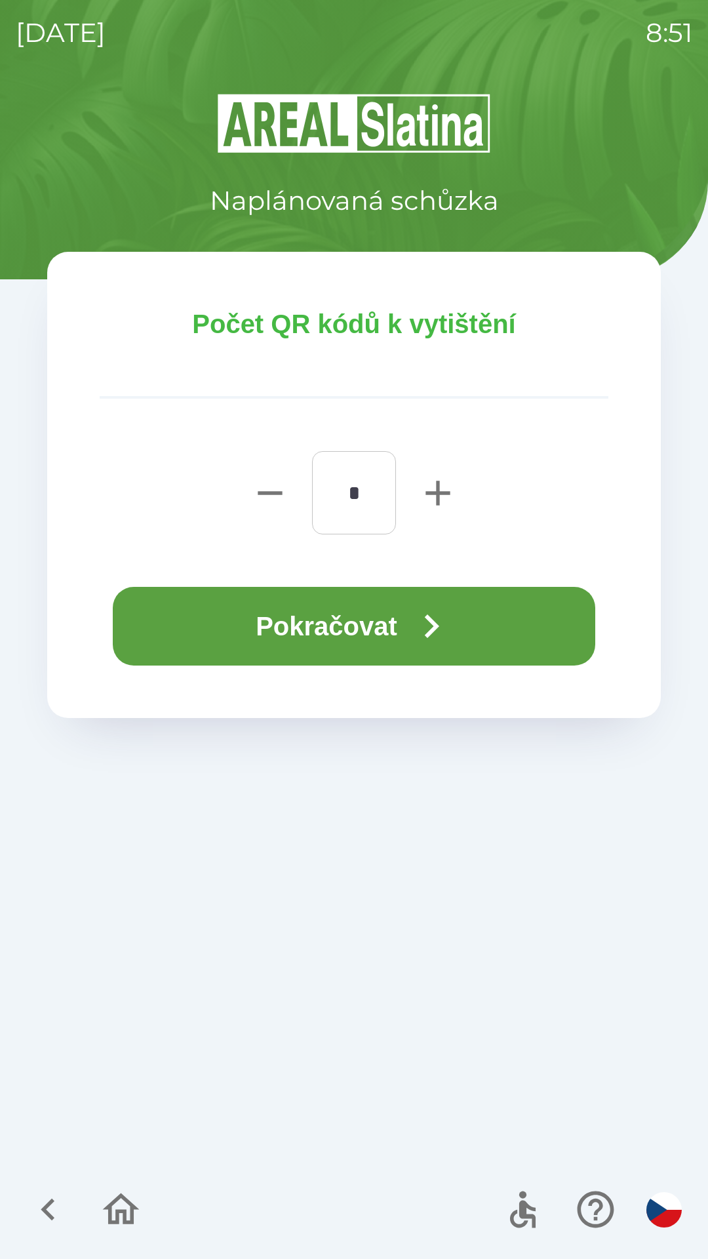
click at [388, 614] on button "Pokračovat" at bounding box center [354, 626] width 482 height 79
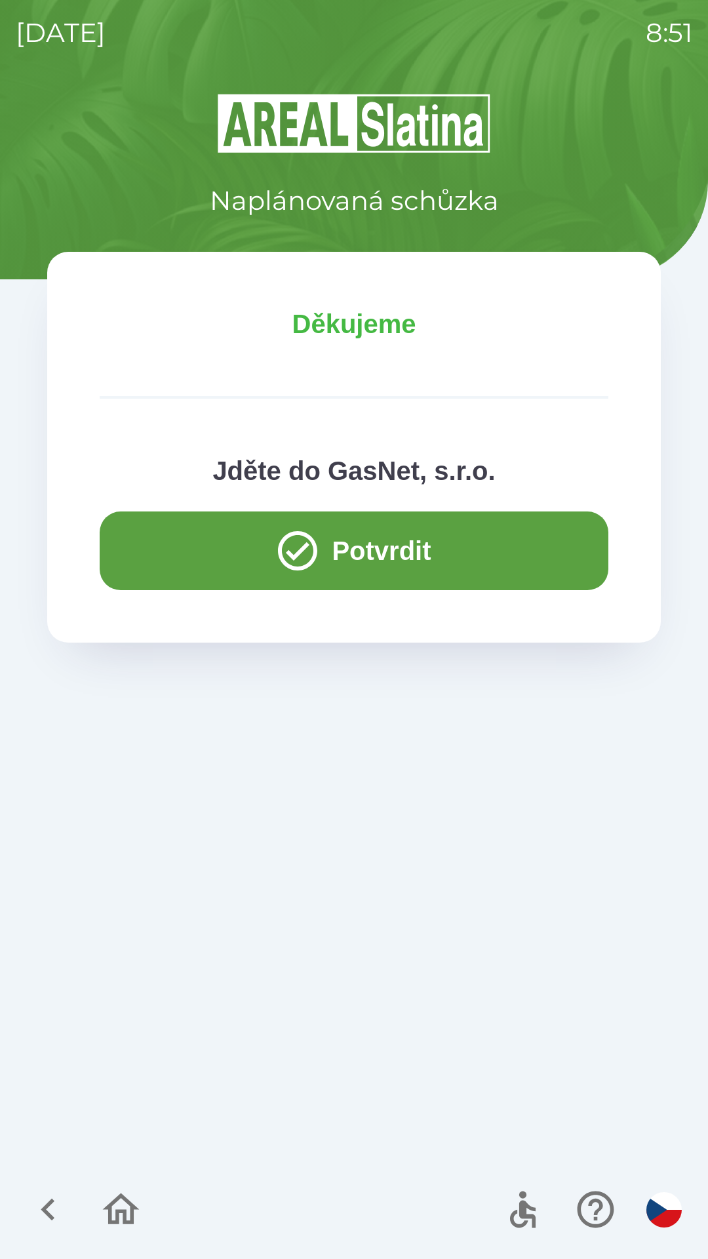
click at [50, 1202] on icon "button" at bounding box center [48, 1209] width 14 height 22
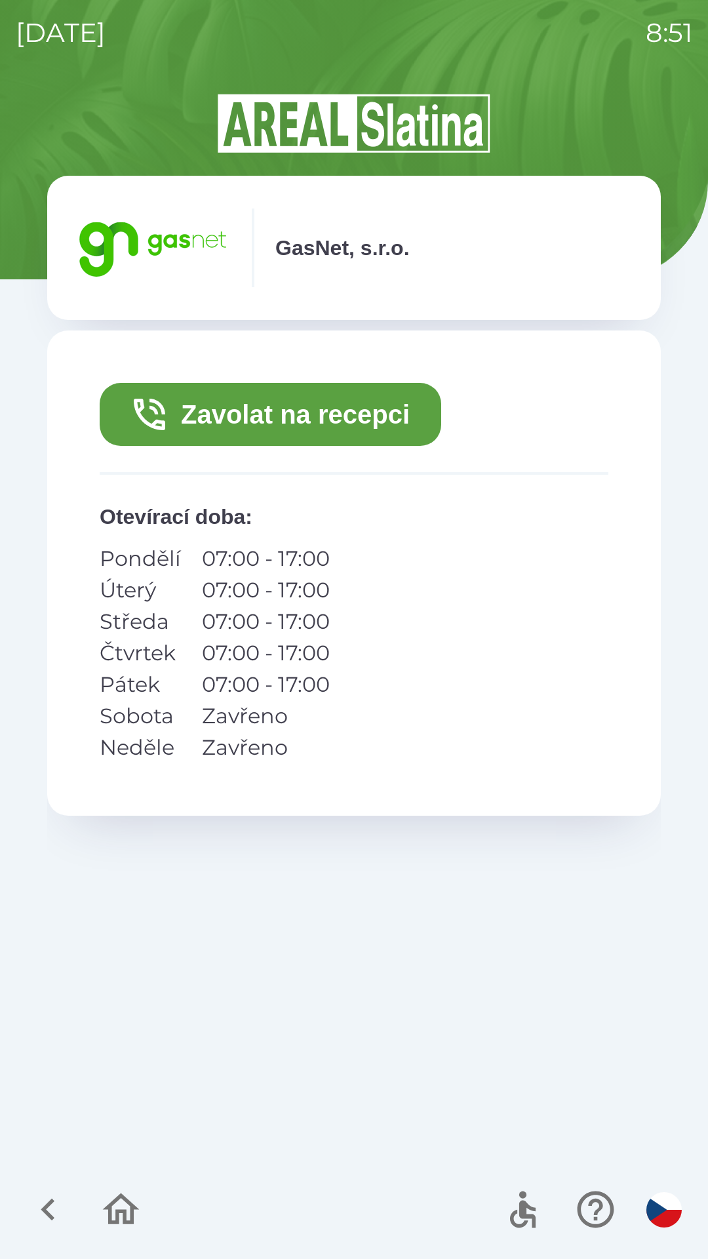
click at [119, 1207] on icon "button" at bounding box center [121, 1209] width 44 height 44
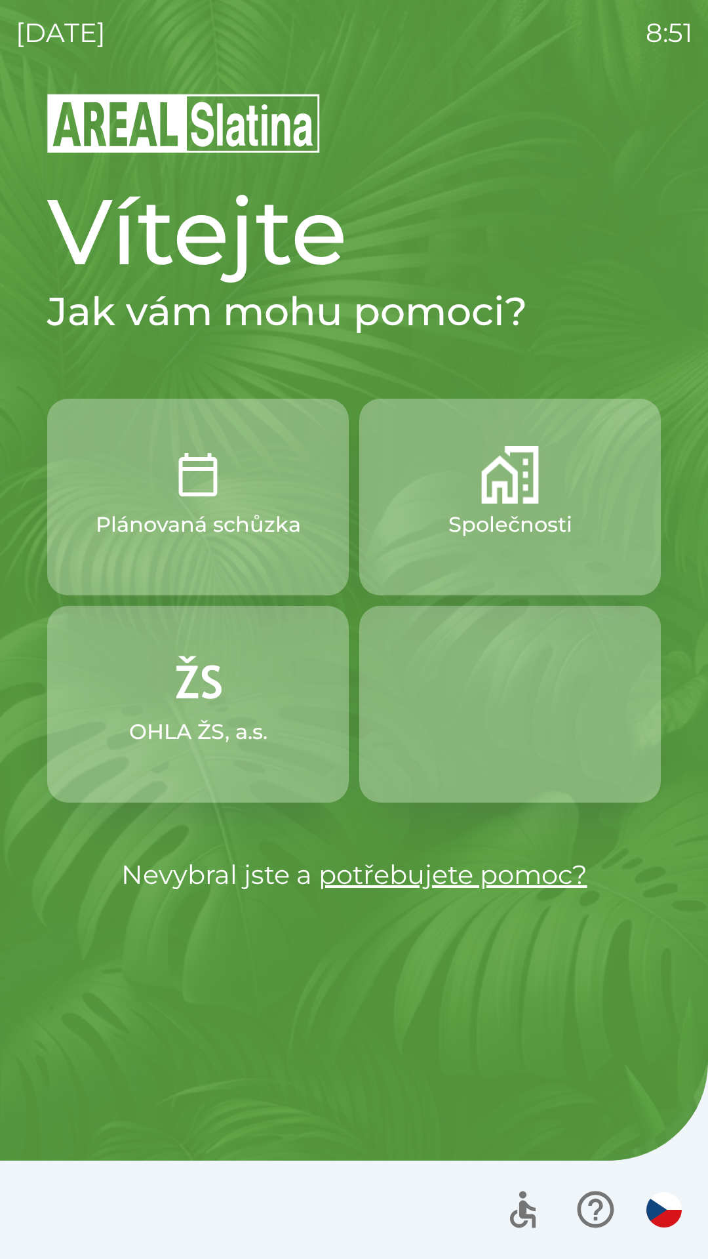
click at [197, 507] on button "Plánovaná schůzka" at bounding box center [198, 497] width 302 height 197
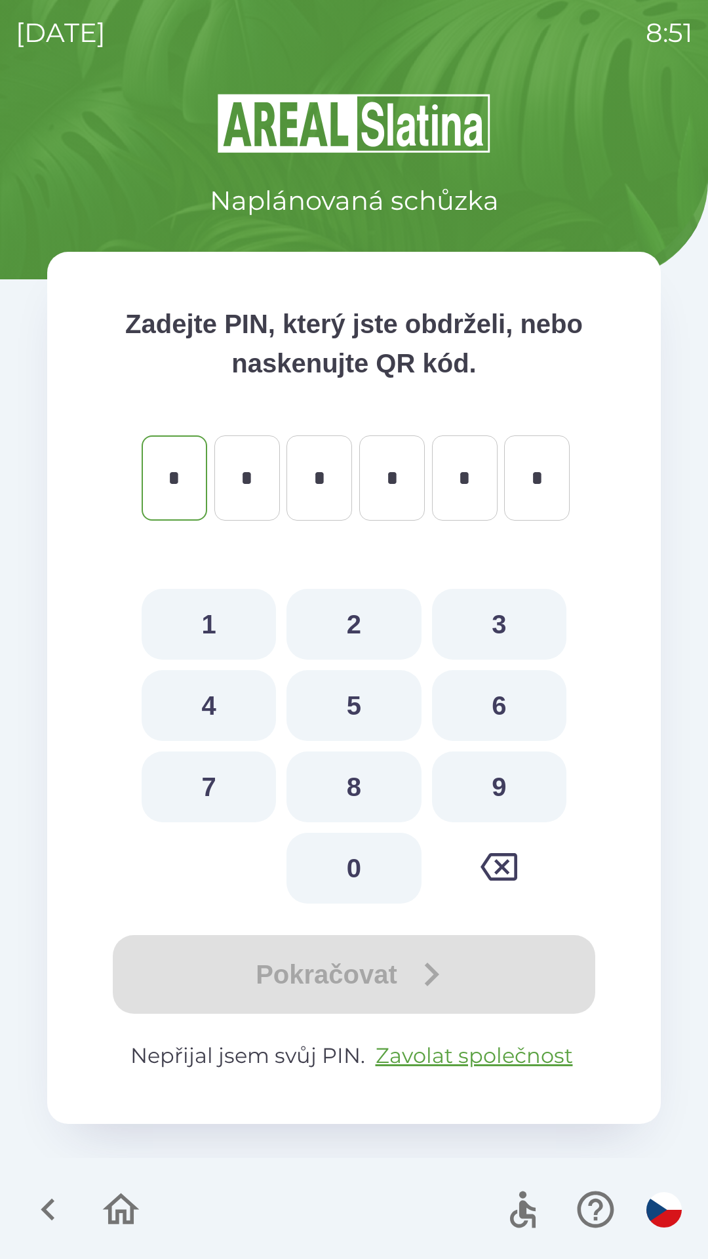
click at [35, 1205] on icon "button" at bounding box center [48, 1209] width 44 height 44
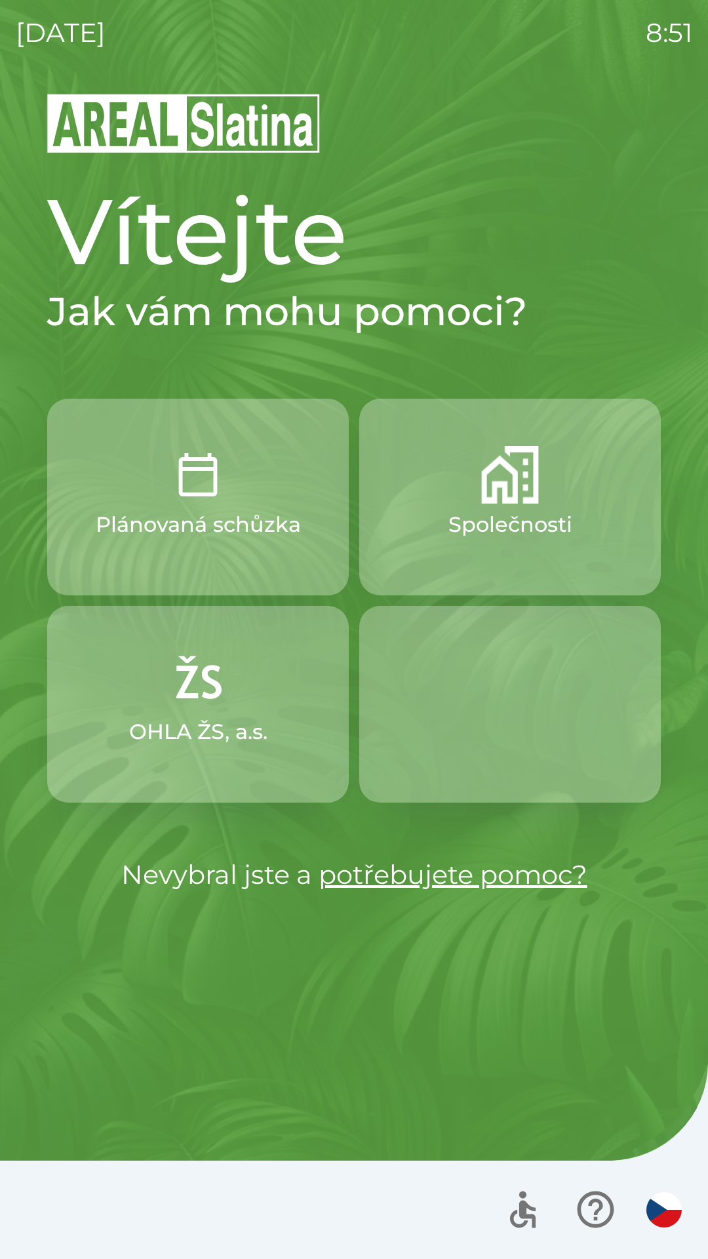
click at [508, 494] on img "button" at bounding box center [510, 475] width 58 height 58
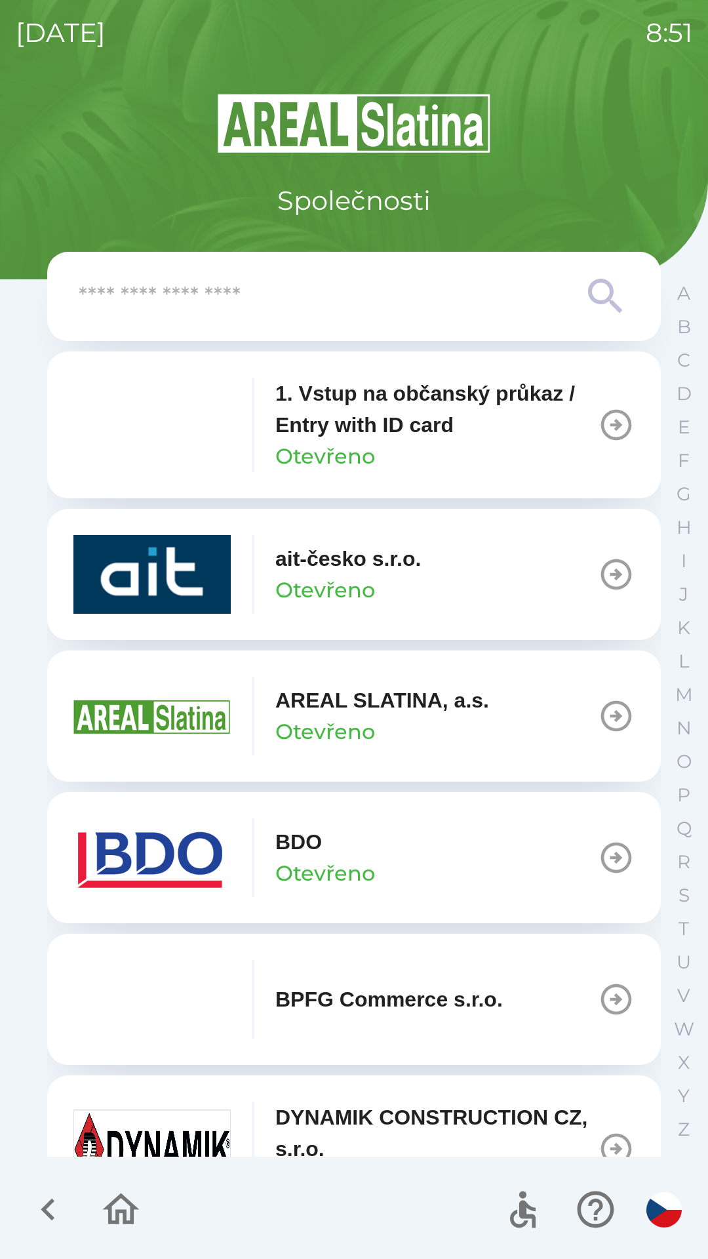
click at [342, 574] on p "Otevřeno" at bounding box center [325, 589] width 100 height 31
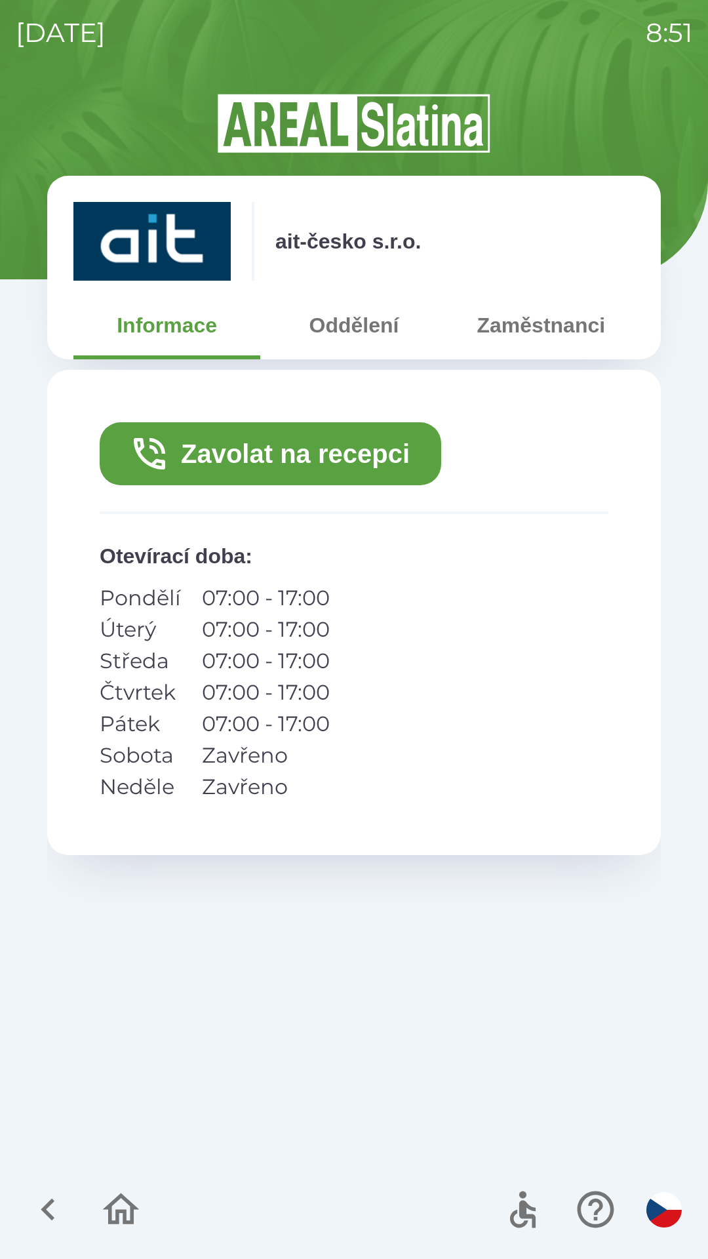
click at [263, 459] on button "Zavolat na recepci" at bounding box center [271, 453] width 342 height 63
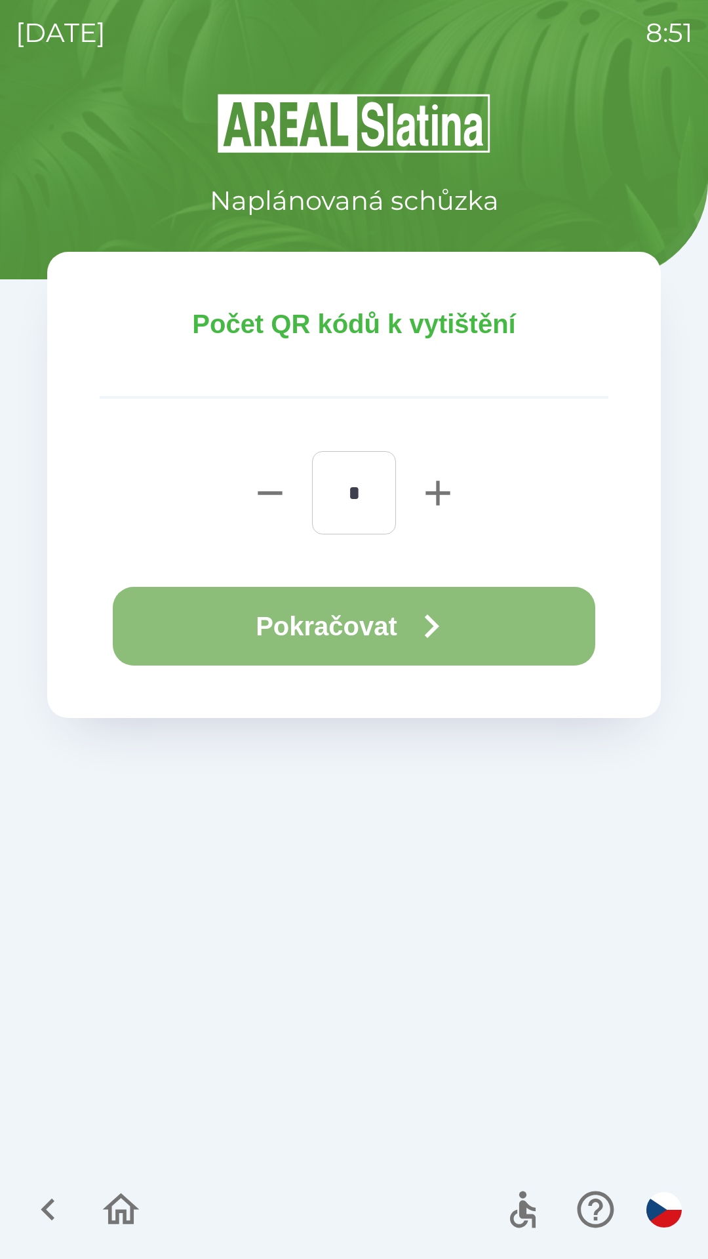
click at [359, 629] on button "Pokračovat" at bounding box center [354, 626] width 482 height 79
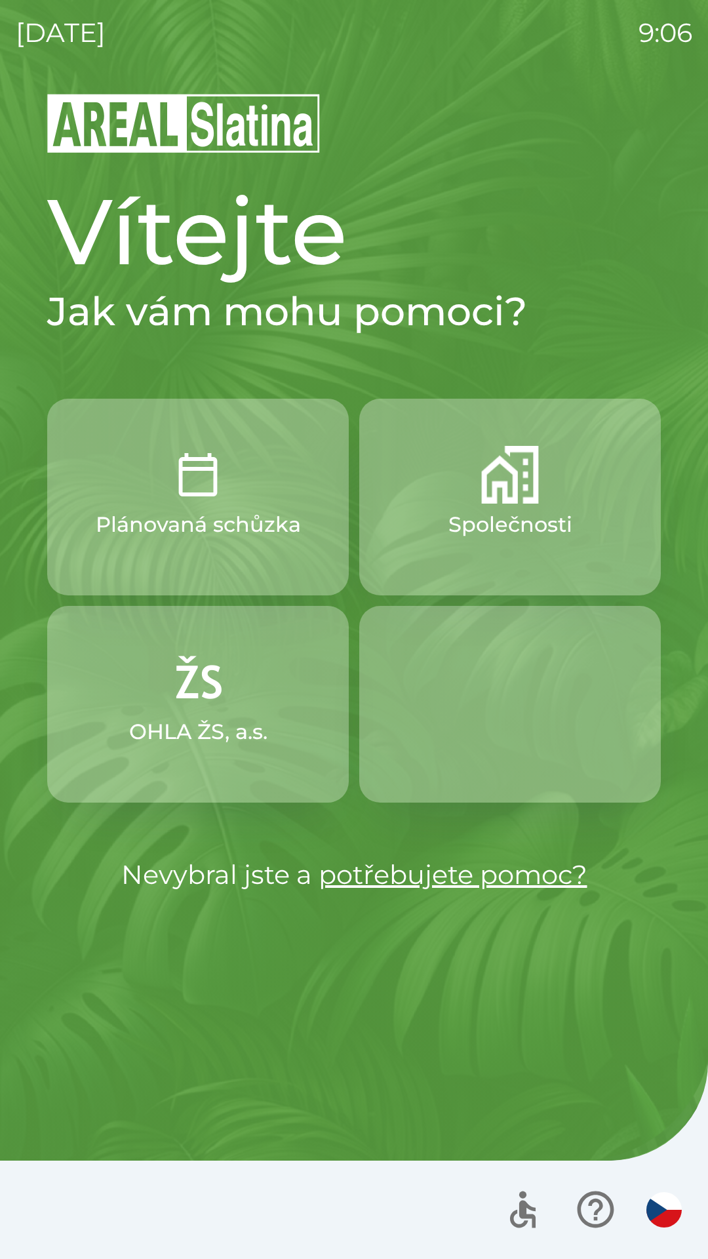
click at [501, 517] on p "Společnosti" at bounding box center [510, 524] width 124 height 31
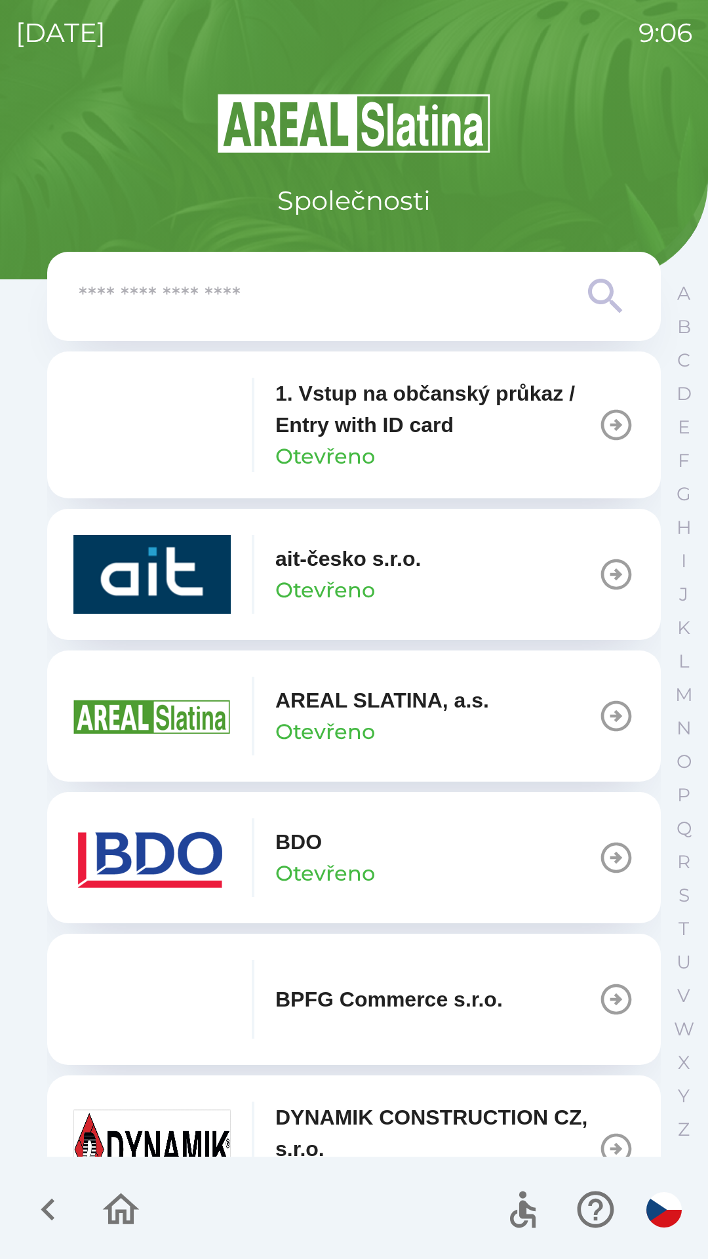
click at [437, 587] on button "ait-česko s.r.o. Otevřeno" at bounding box center [354, 574] width 614 height 131
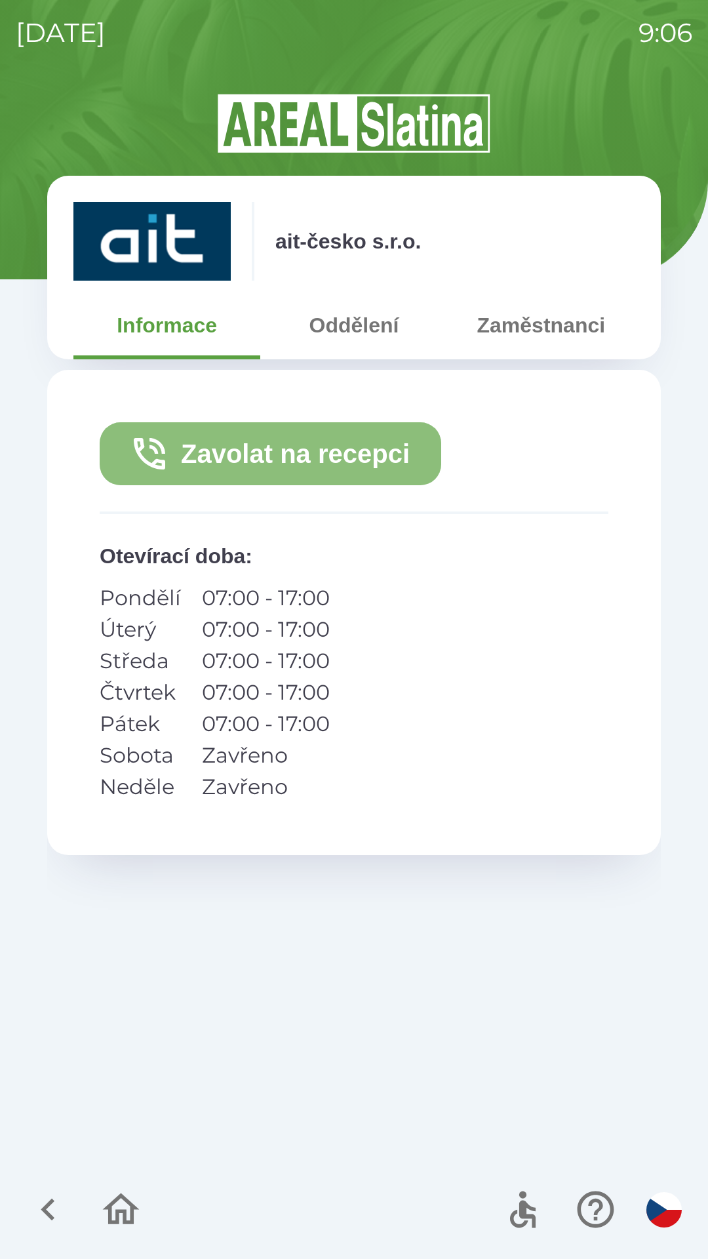
click at [336, 455] on button "Zavolat na recepci" at bounding box center [271, 453] width 342 height 63
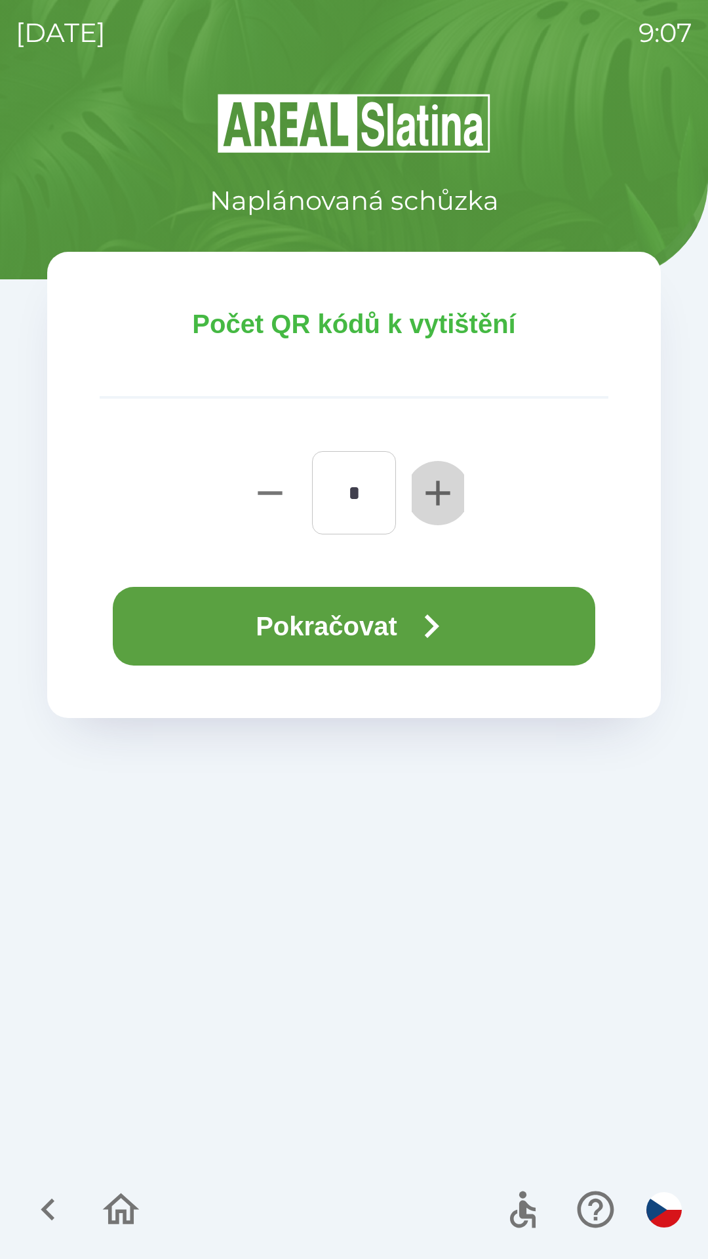
click at [439, 494] on icon "button" at bounding box center [437, 492] width 24 height 24
type input "*"
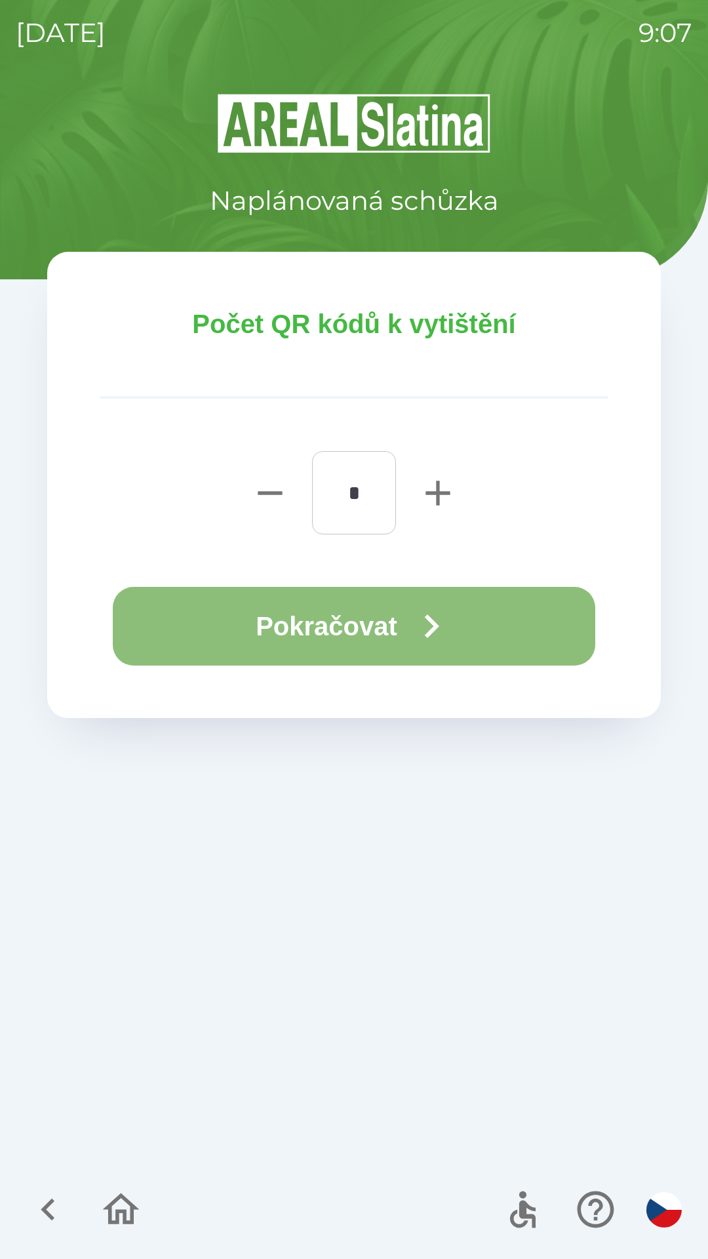
click at [376, 629] on button "Pokračovat" at bounding box center [354, 626] width 482 height 79
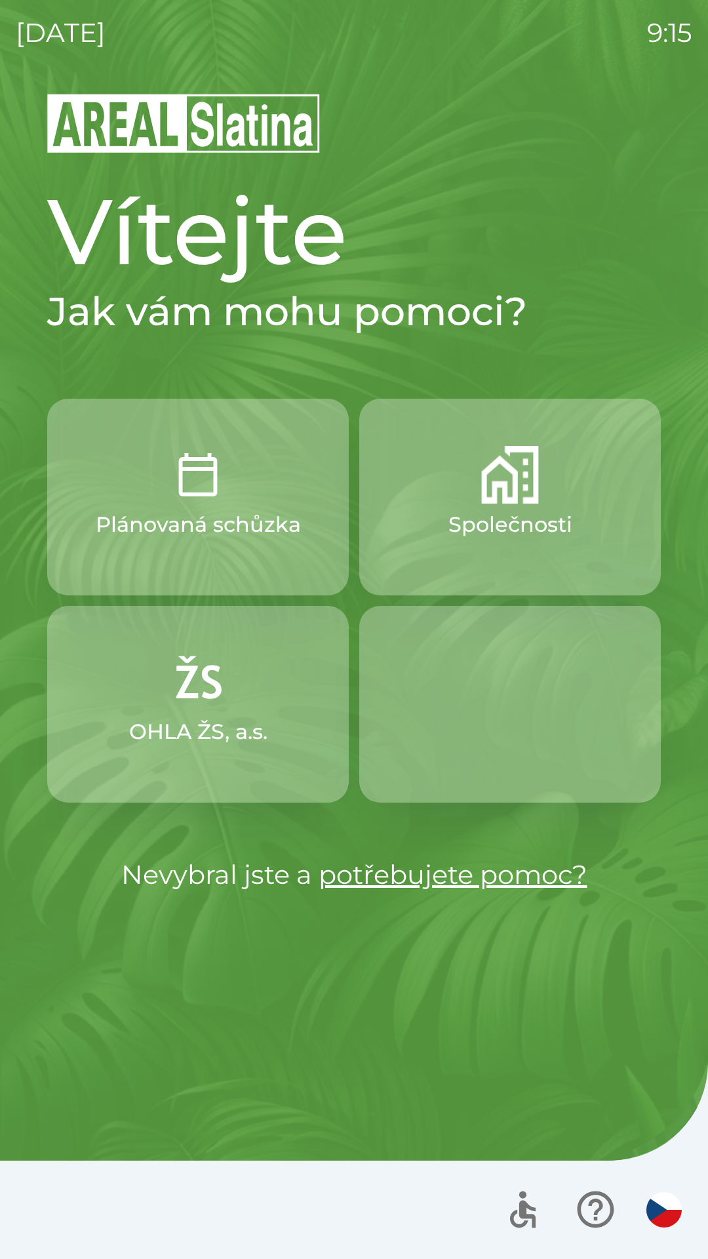
click at [495, 508] on button "Společnosti" at bounding box center [510, 497] width 302 height 197
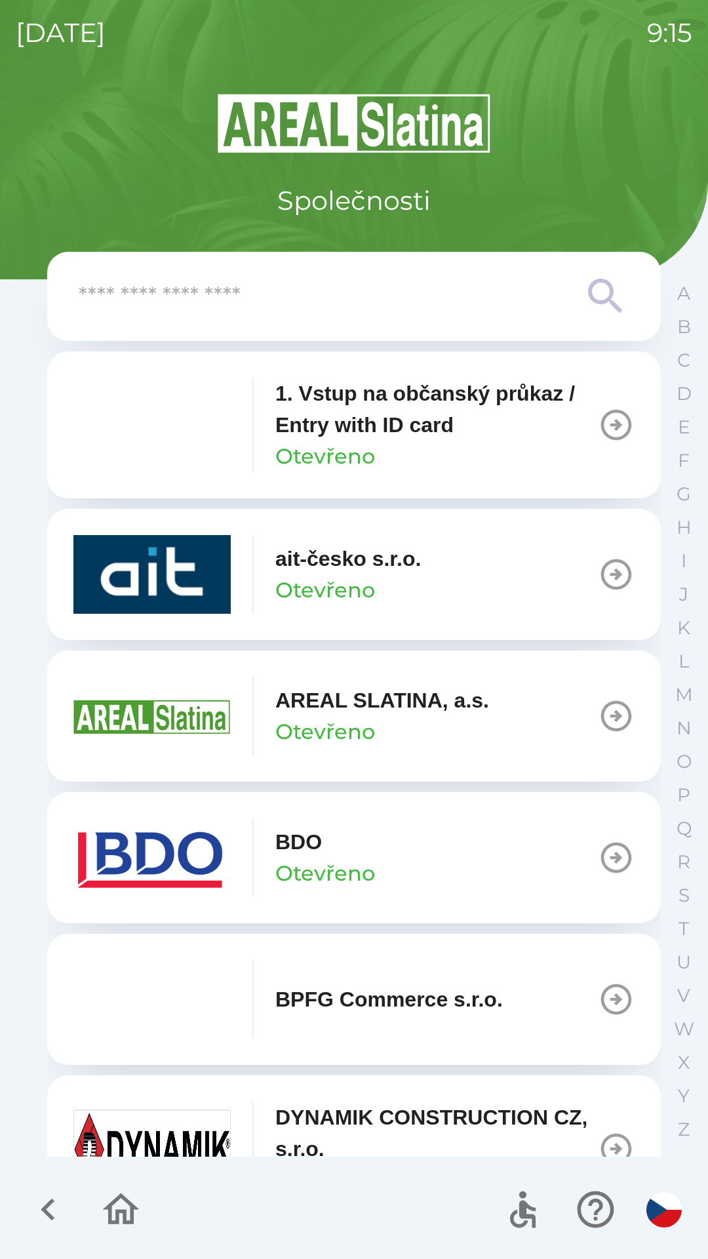
click at [375, 725] on div "AREAL SLATINA, a.s. Otevřeno" at bounding box center [382, 715] width 214 height 63
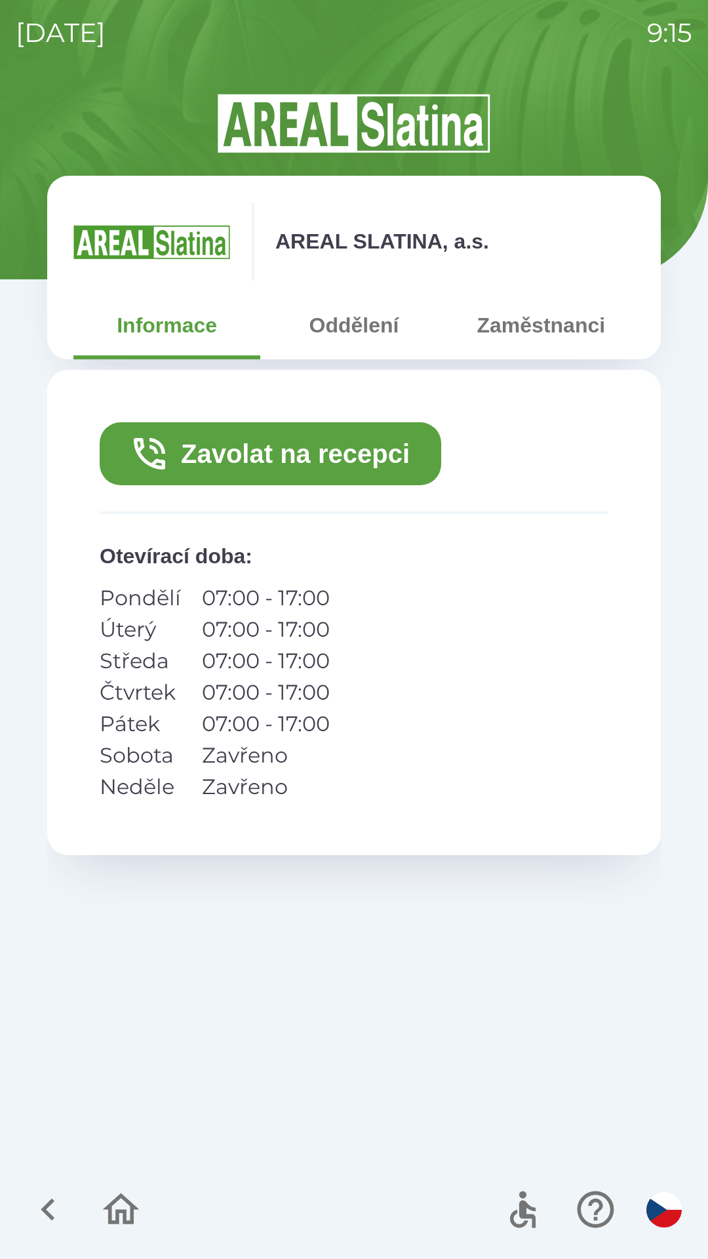
click at [336, 458] on button "Zavolat na recepci" at bounding box center [271, 453] width 342 height 63
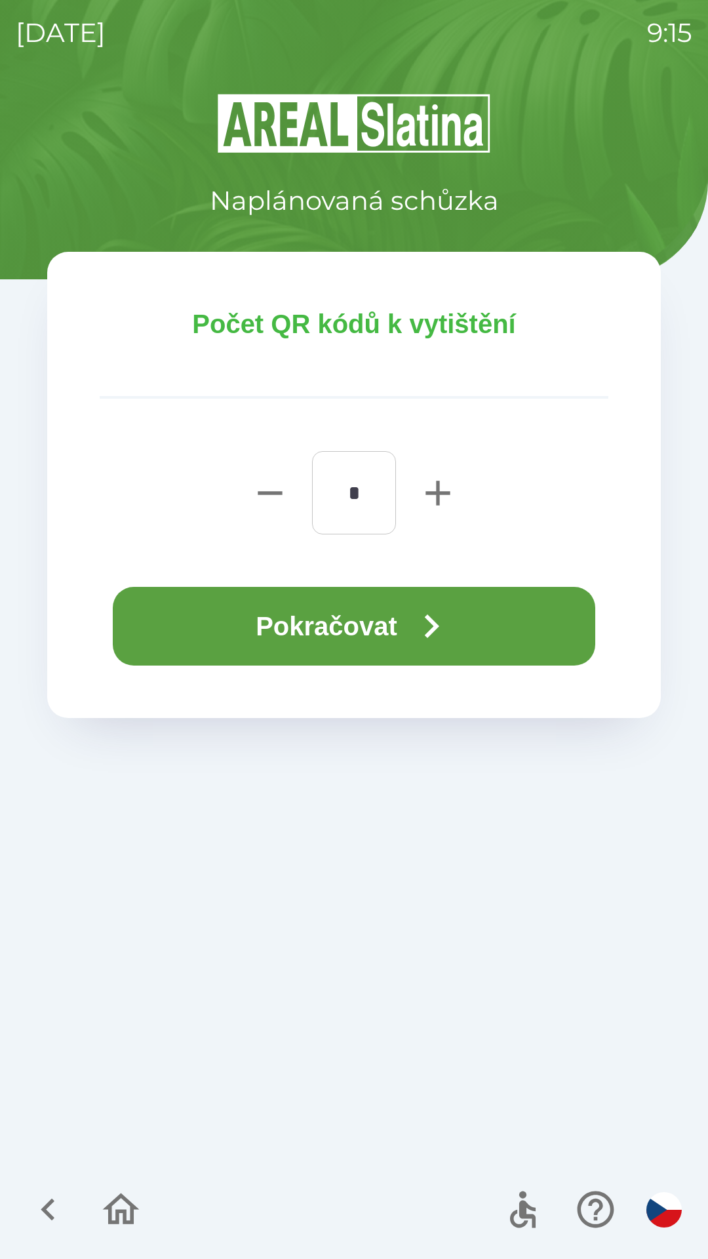
click at [355, 619] on button "Pokračovat" at bounding box center [354, 626] width 482 height 79
